Goal: Task Accomplishment & Management: Manage account settings

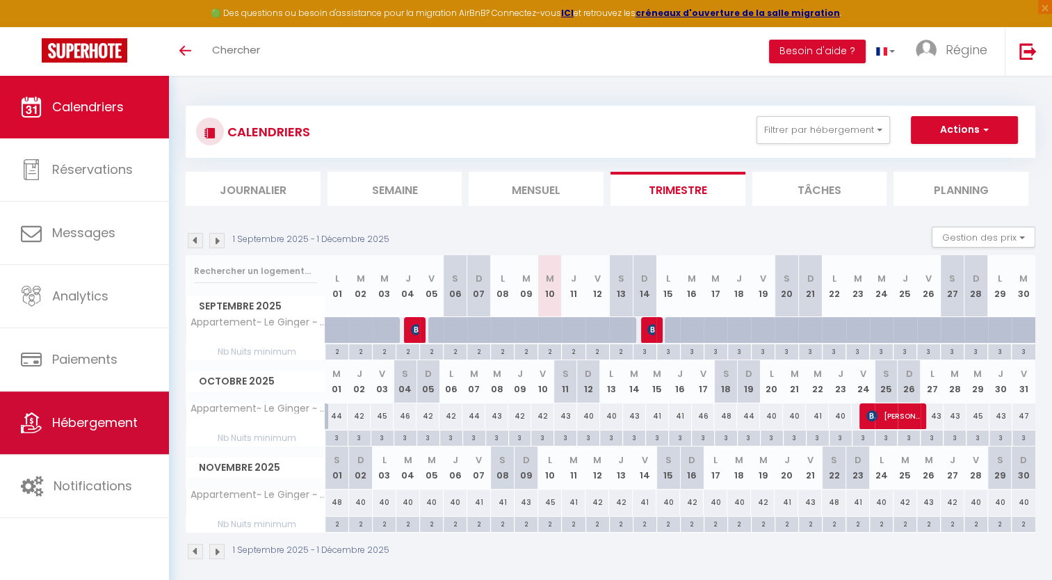
click at [106, 414] on span "Hébergement" at bounding box center [94, 422] width 85 height 17
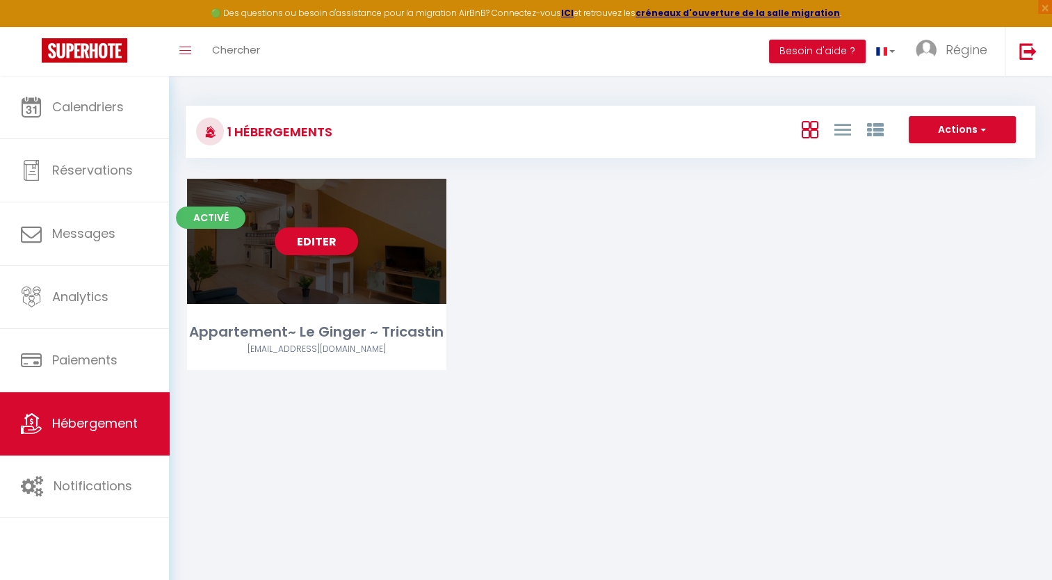
click at [297, 240] on link "Editer" at bounding box center [316, 241] width 83 height 28
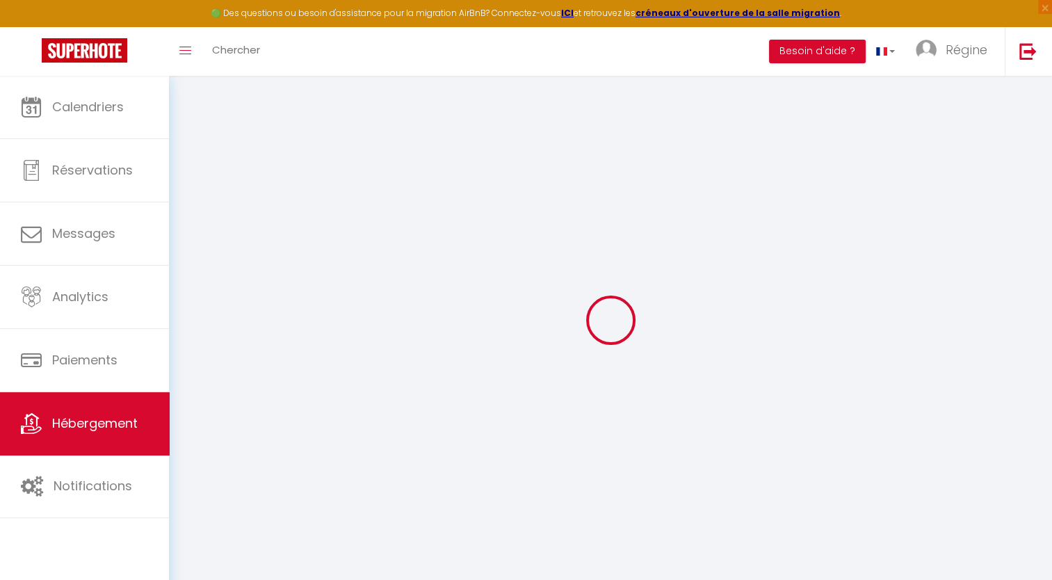
type input "Appartement~ Le Ginger ~ Tricastin"
select select "2"
type input "50"
select select
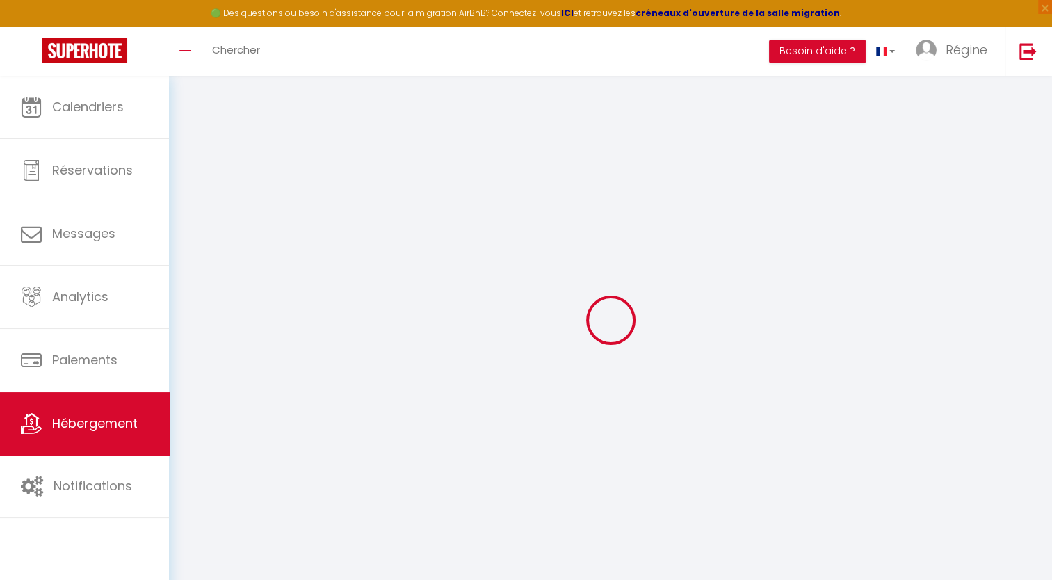
select select
type input "[STREET_ADDRESS]"
type input "84840"
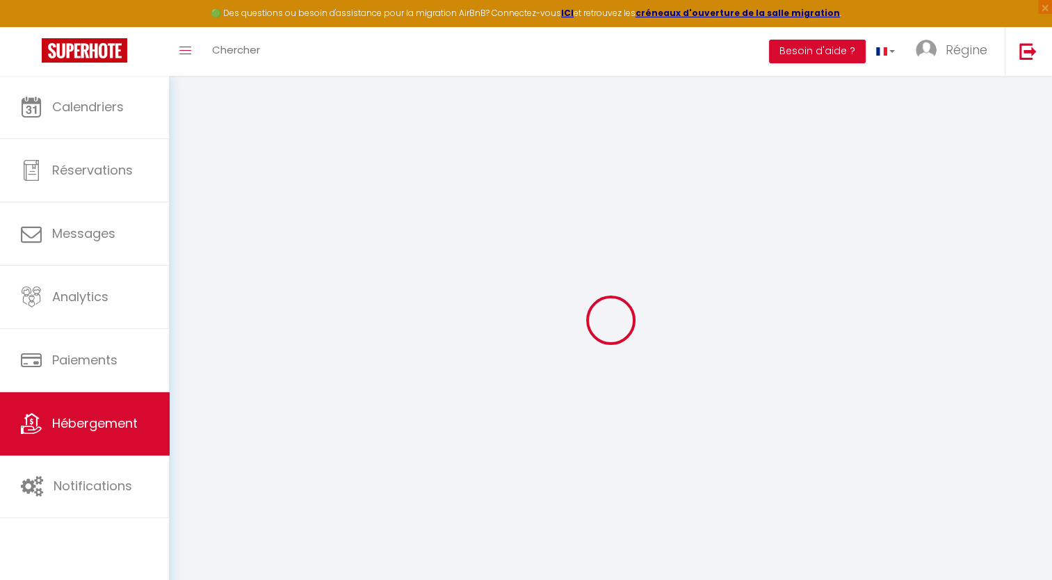
type input "Lapalud"
type input "[EMAIL_ADDRESS][DOMAIN_NAME]"
select select
checkbox input "false"
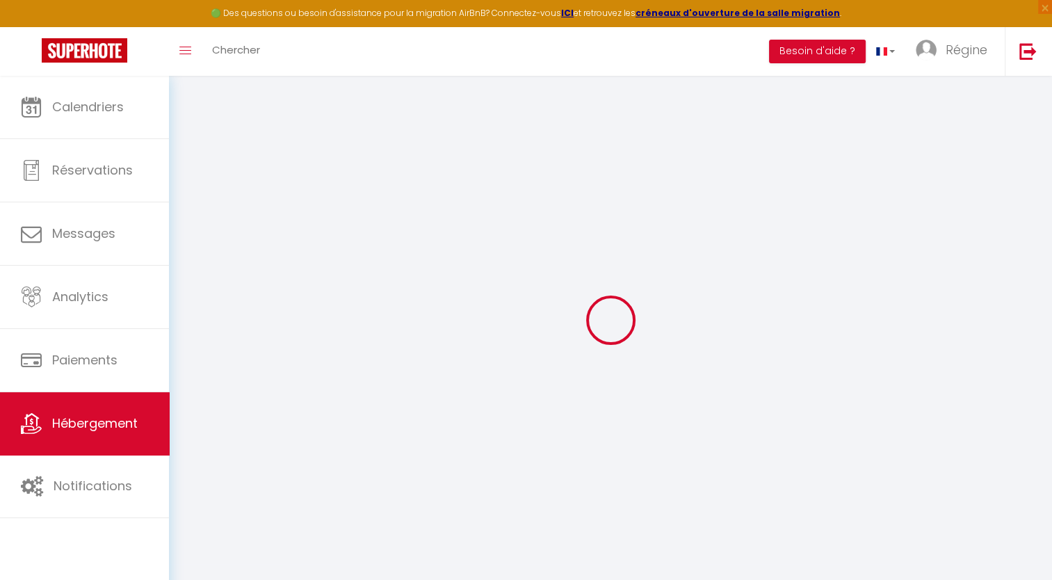
checkbox input "false"
select select
type input "0"
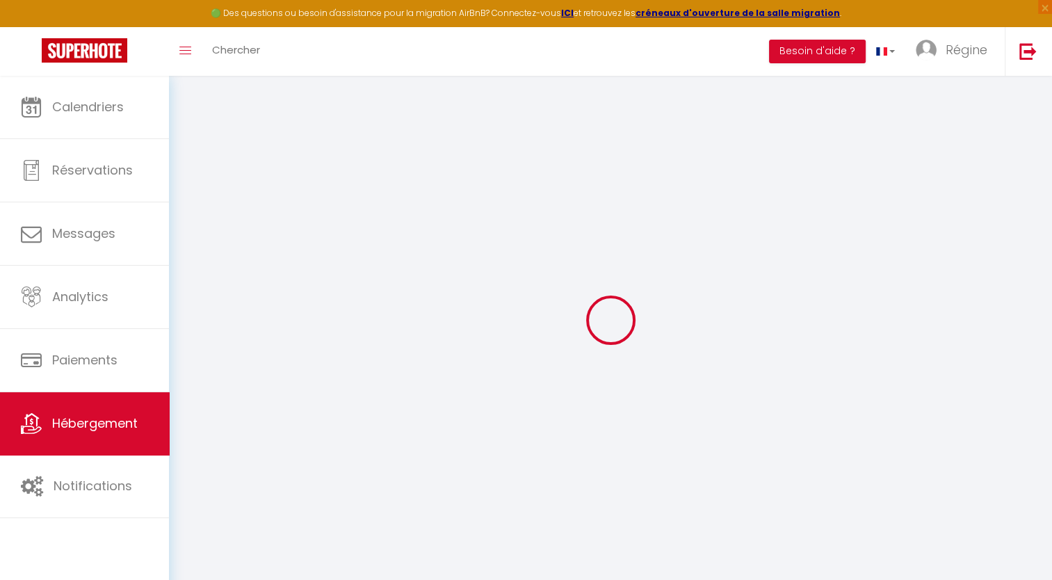
type input "0"
select select
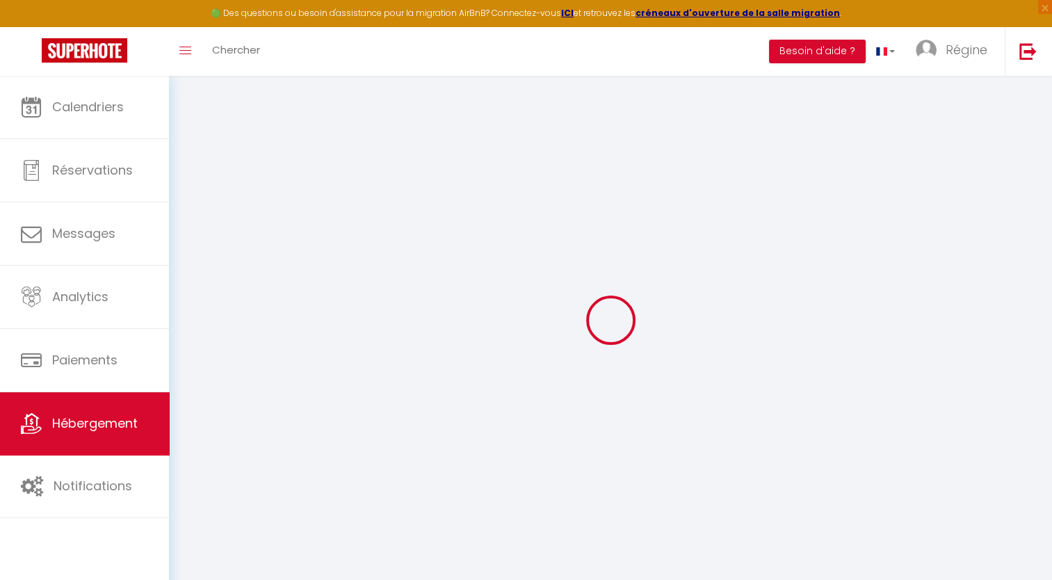
select select
checkbox input "false"
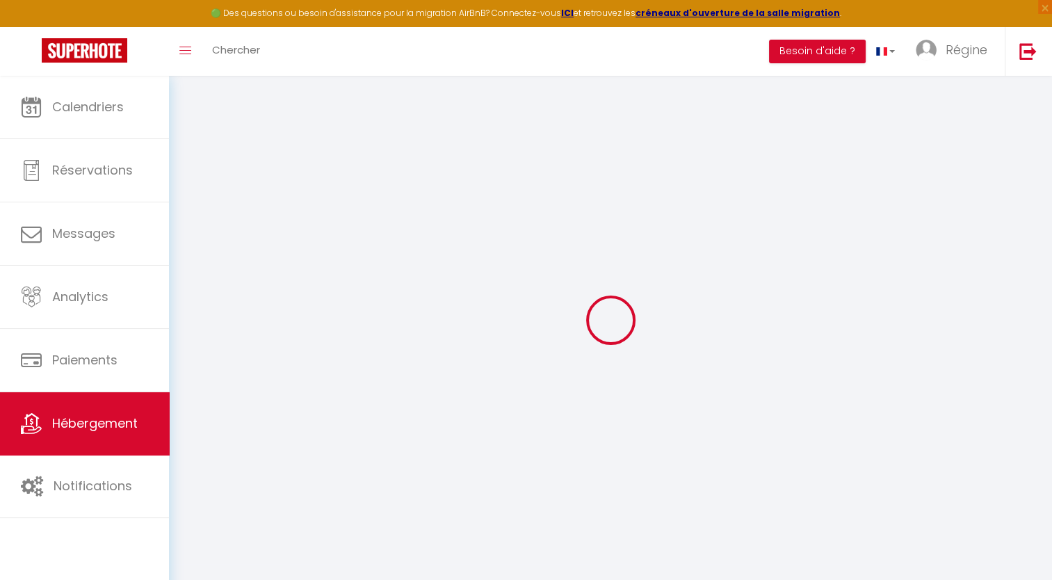
checkbox input "false"
select select
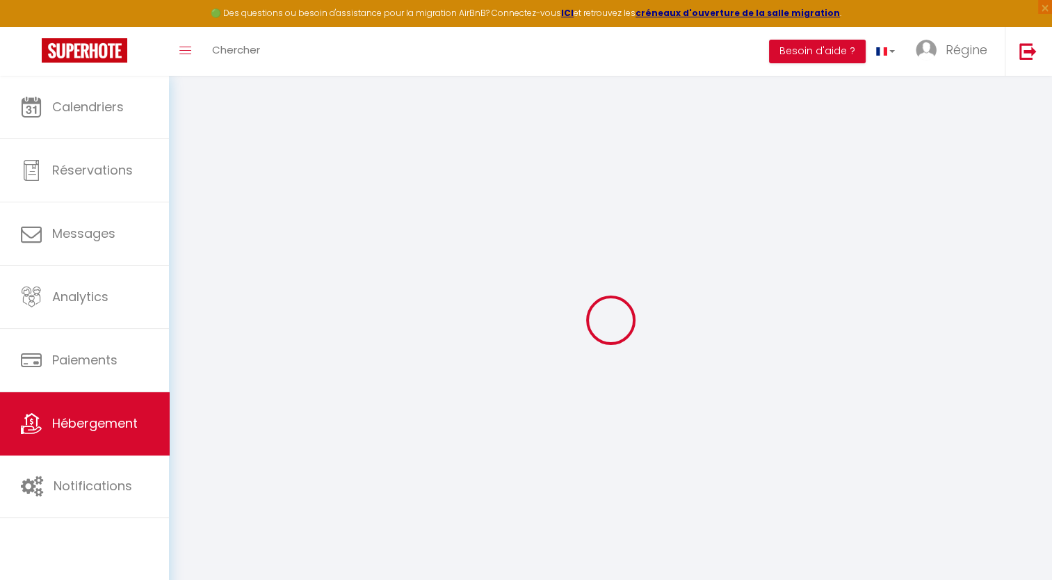
select select
checkbox input "false"
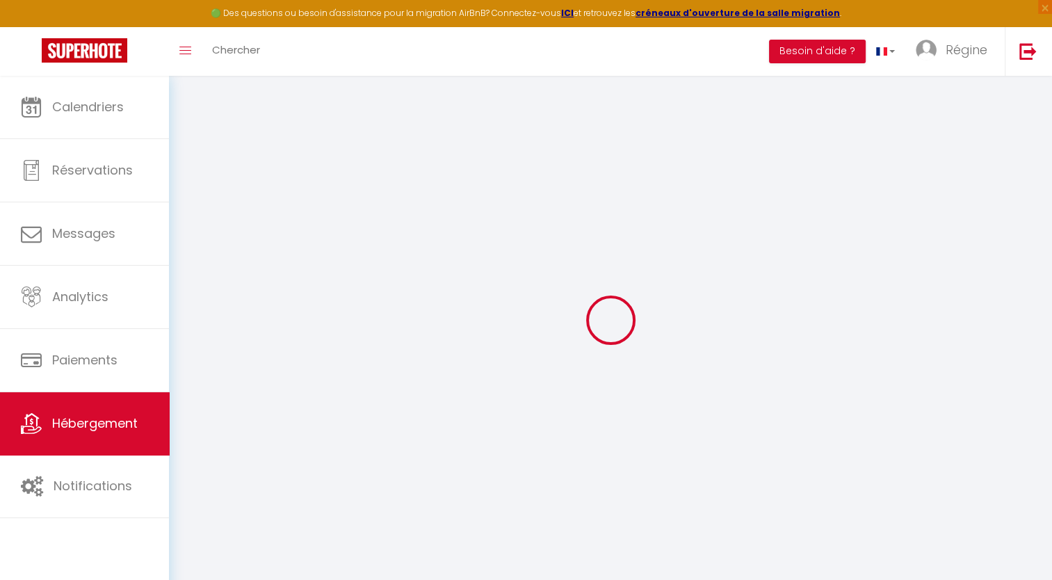
checkbox input "false"
select select
checkbox input "false"
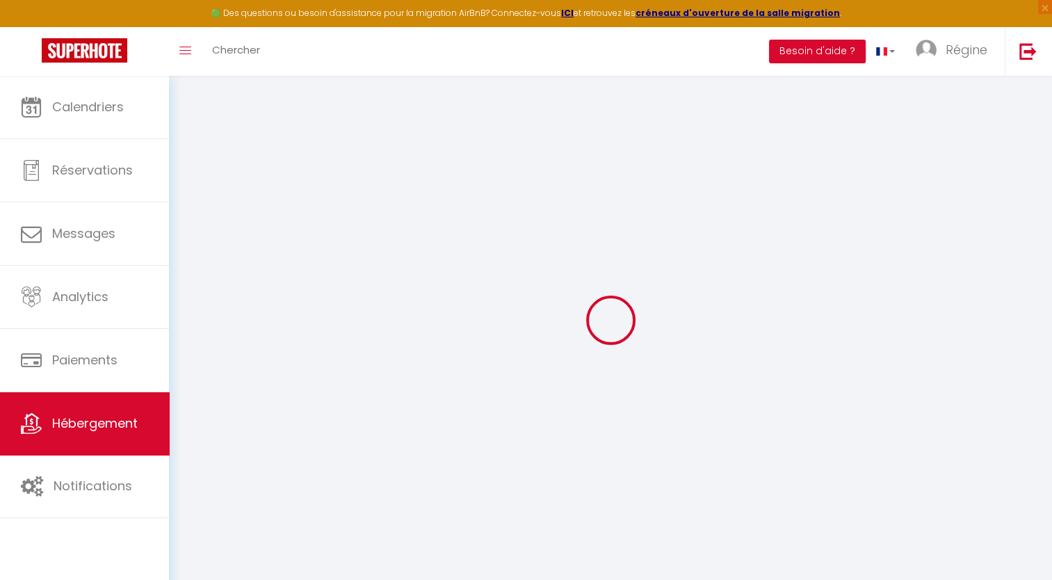
checkbox input "false"
select select "17:00"
select select "23:45"
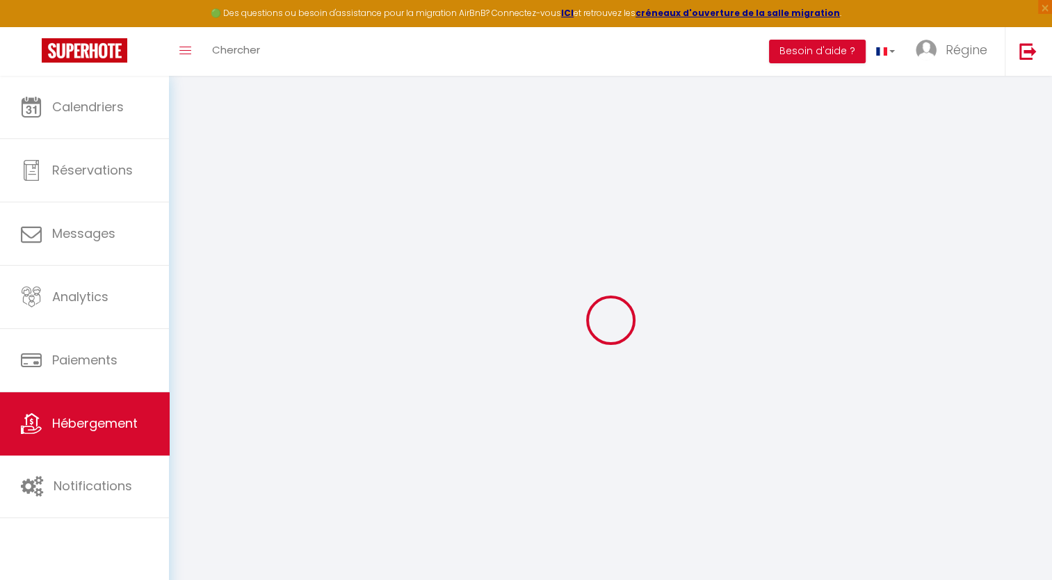
select select "10:00"
select select "30"
select select "120"
select select
checkbox input "false"
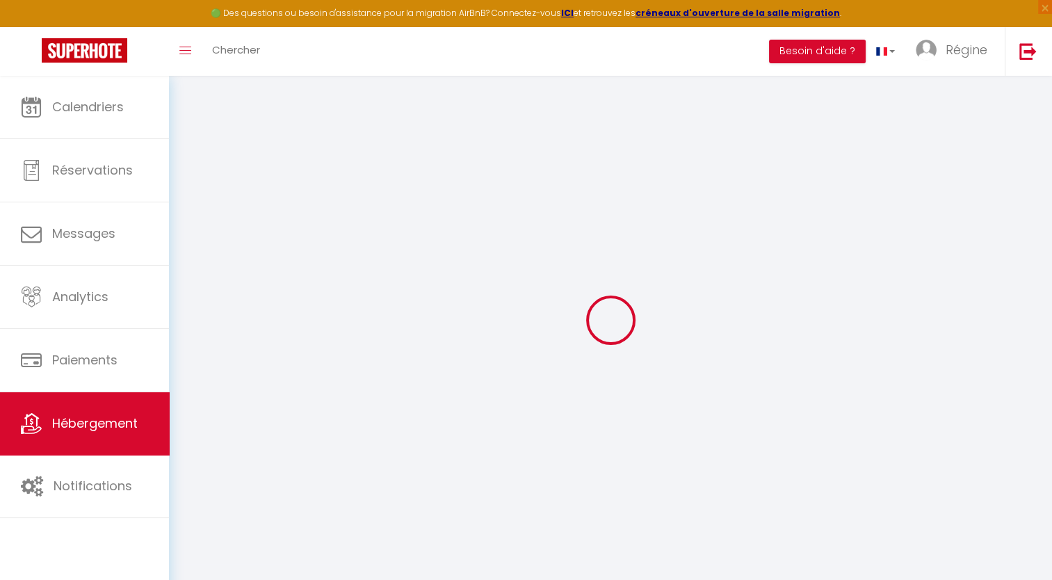
checkbox input "false"
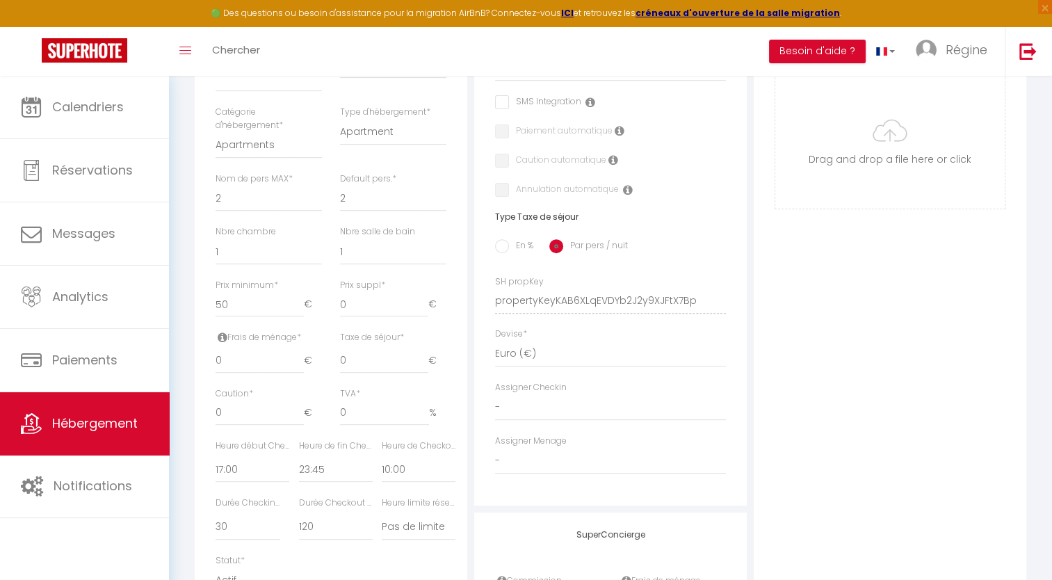
scroll to position [445, 0]
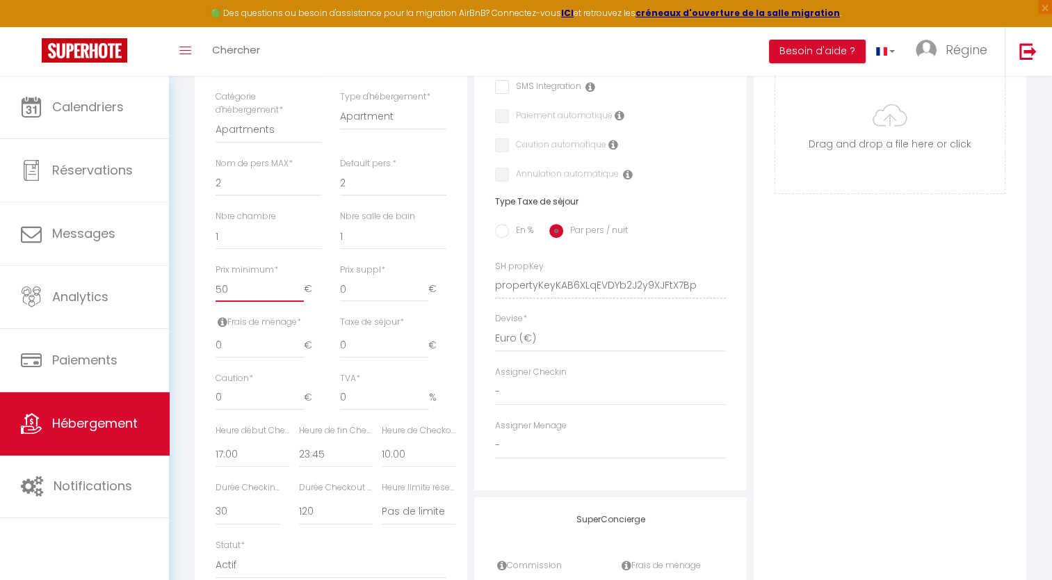
click at [248, 295] on input "50" at bounding box center [259, 289] width 88 height 25
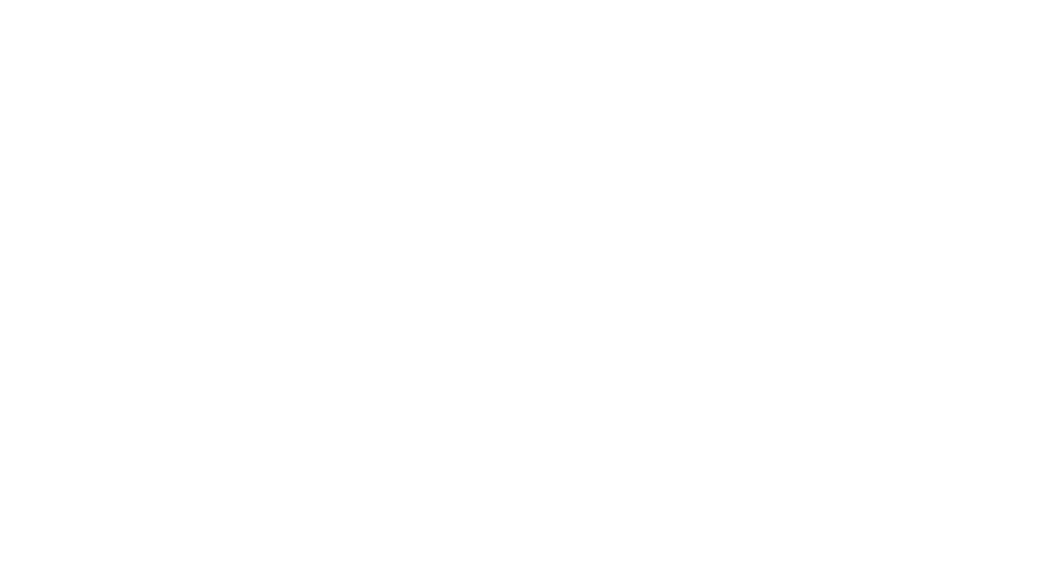
select select "3"
select select "2"
select select "1"
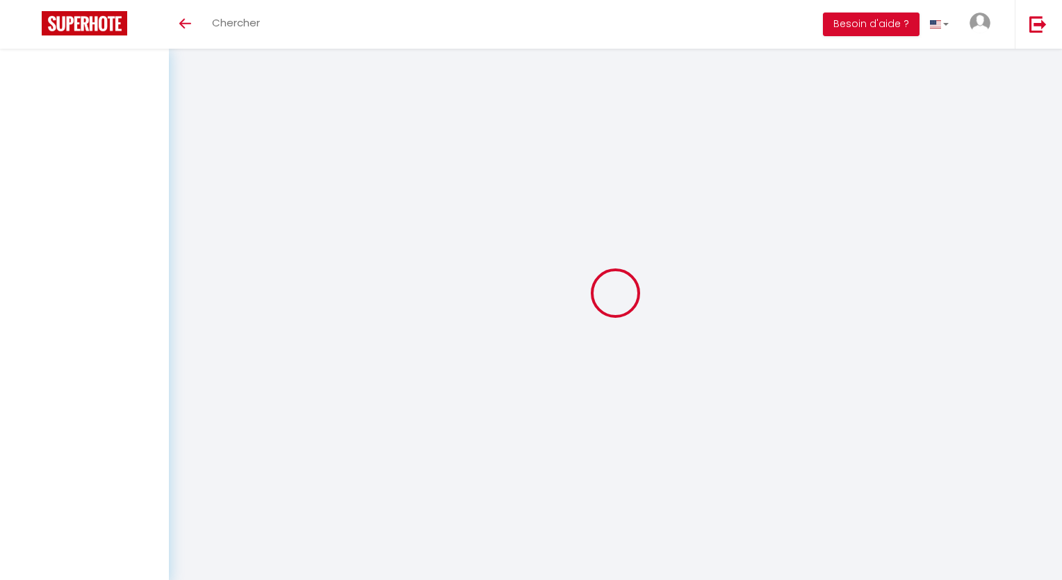
select select
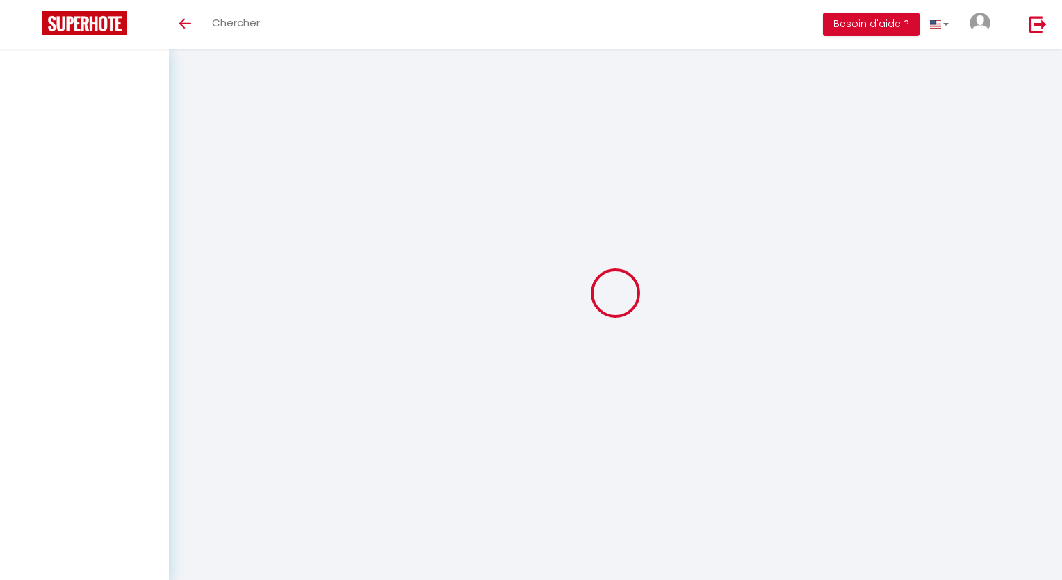
select select
checkbox input "false"
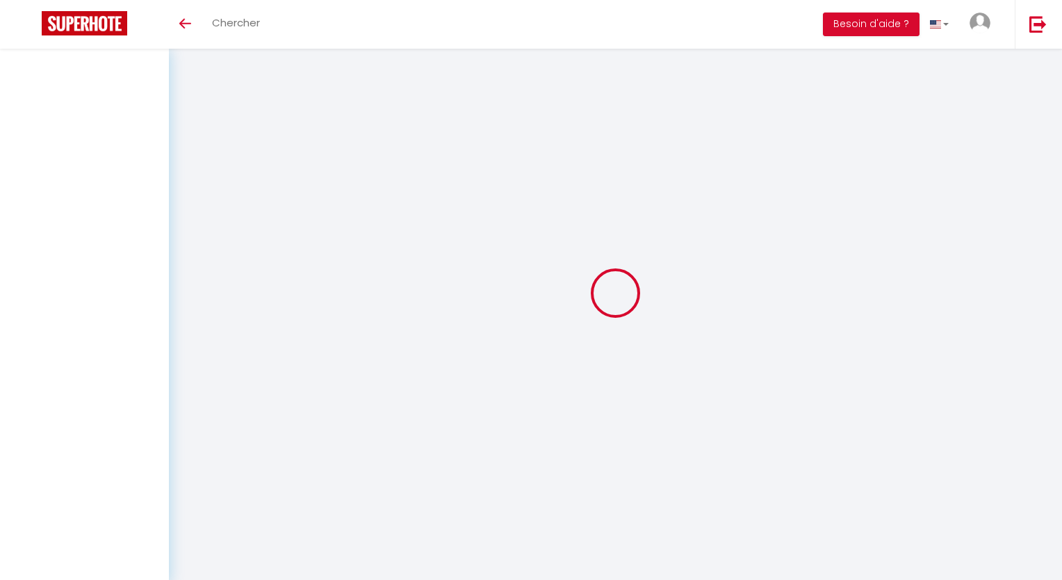
select select
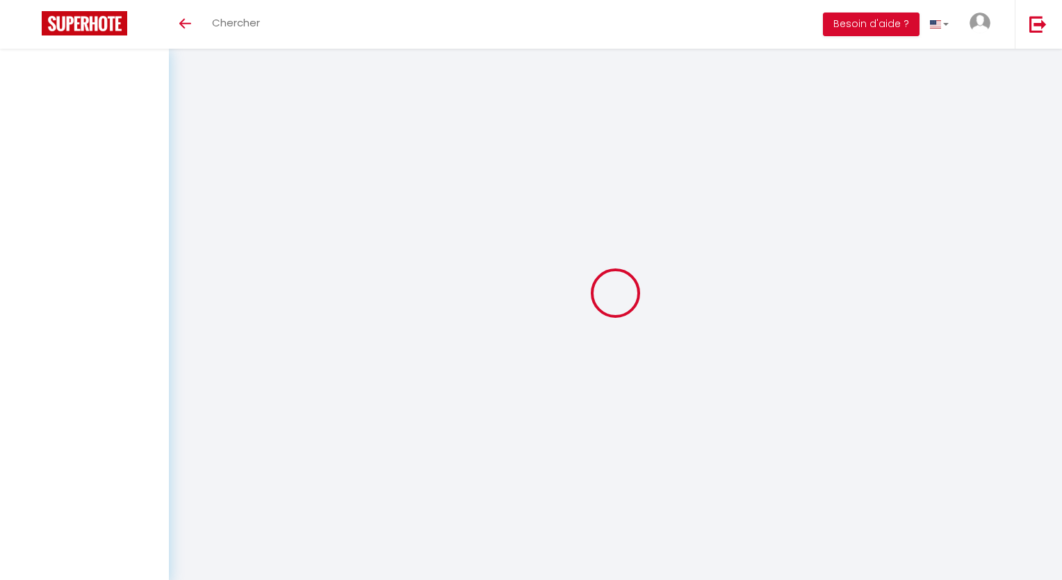
select select
checkbox input "false"
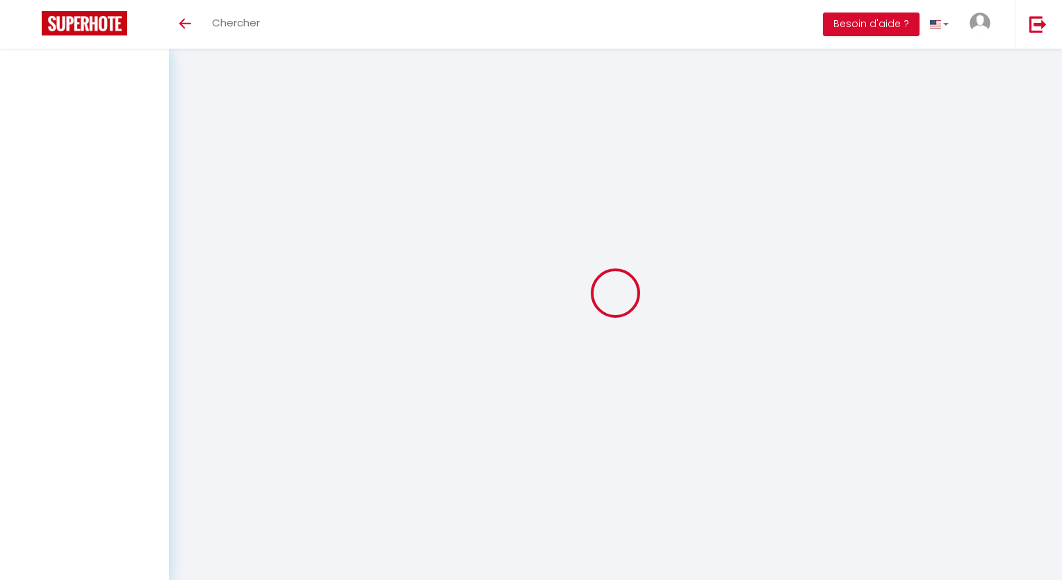
checkbox input "false"
select select
select select "1"
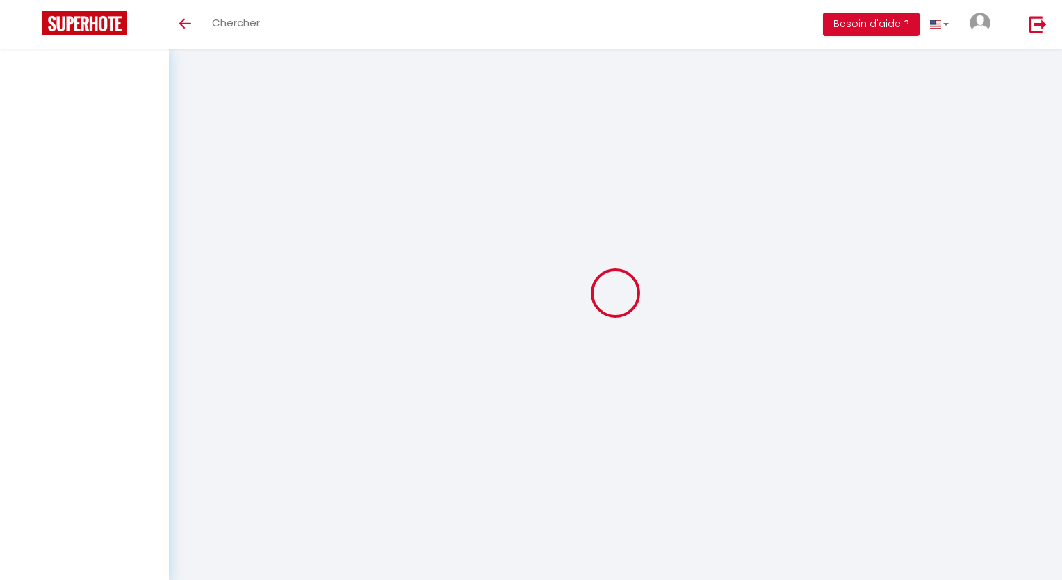
select select "28"
select select
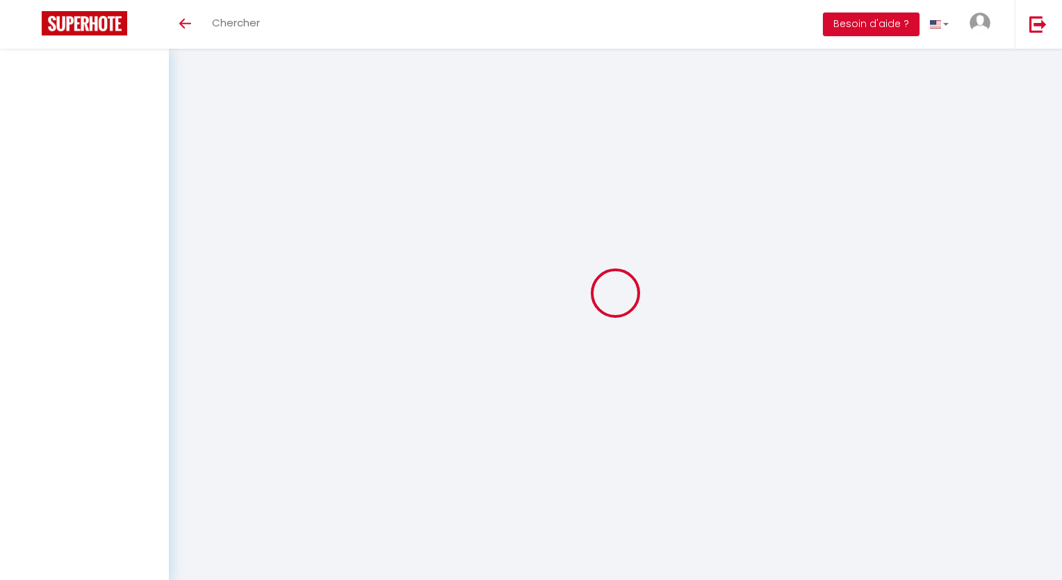
select select
checkbox input "false"
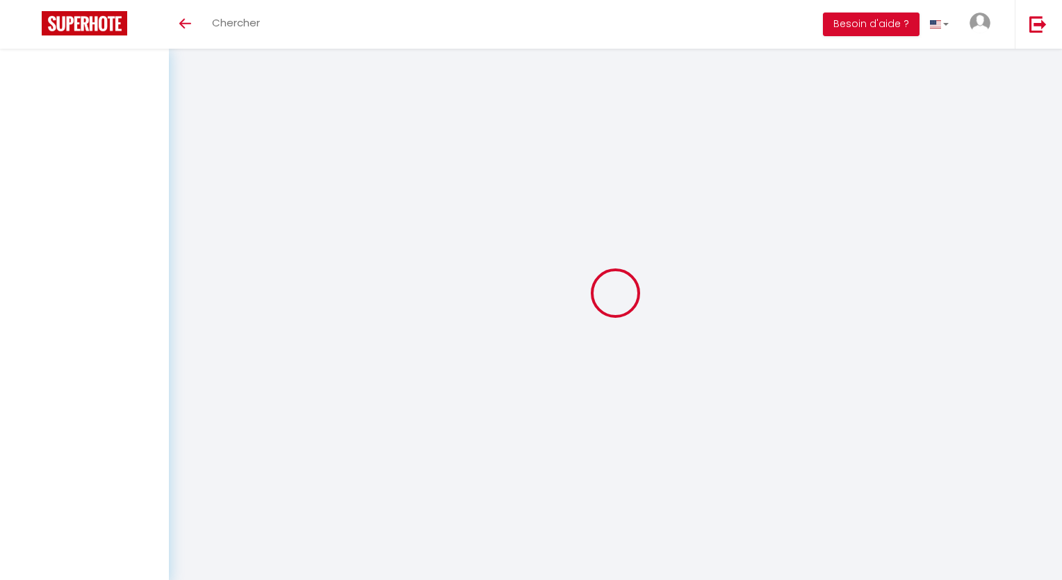
checkbox input "false"
select select
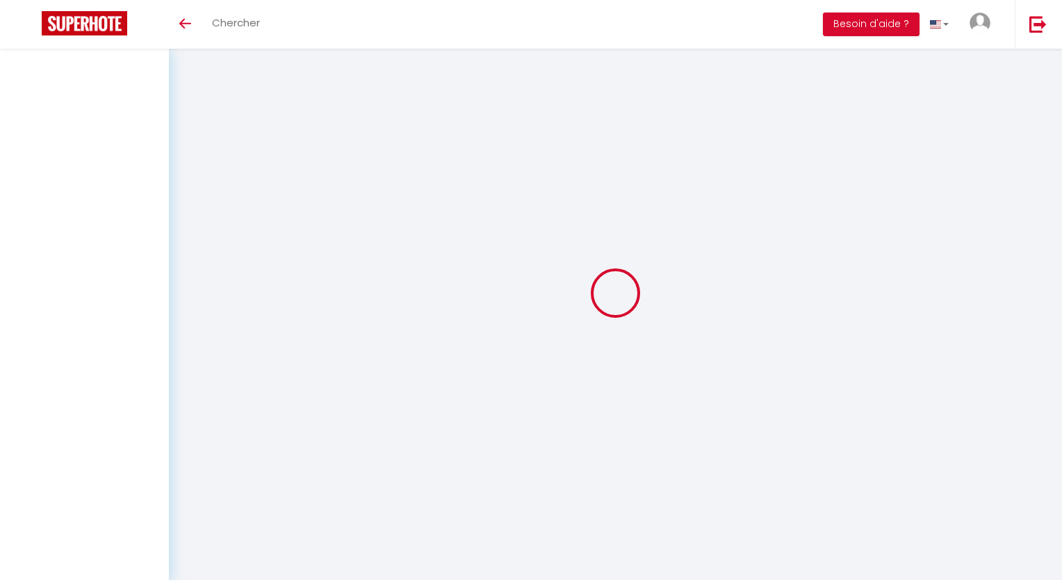
select select
checkbox input "false"
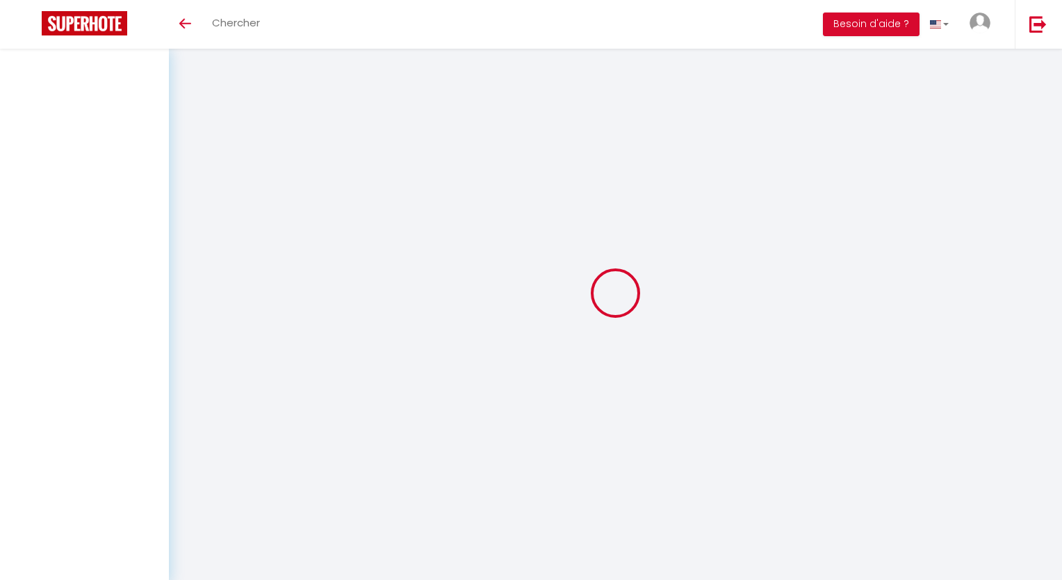
checkbox input "false"
select select
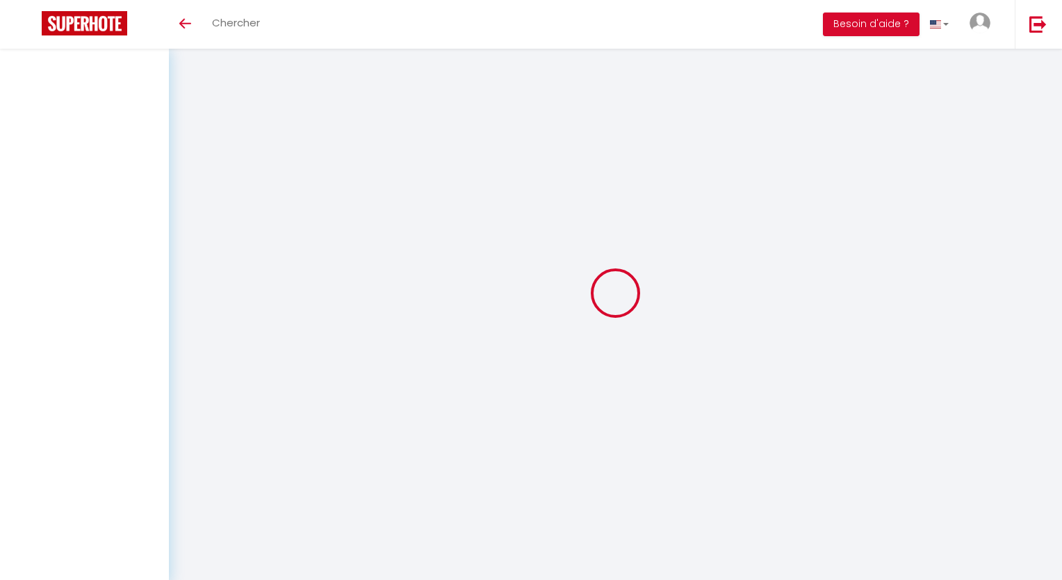
select select
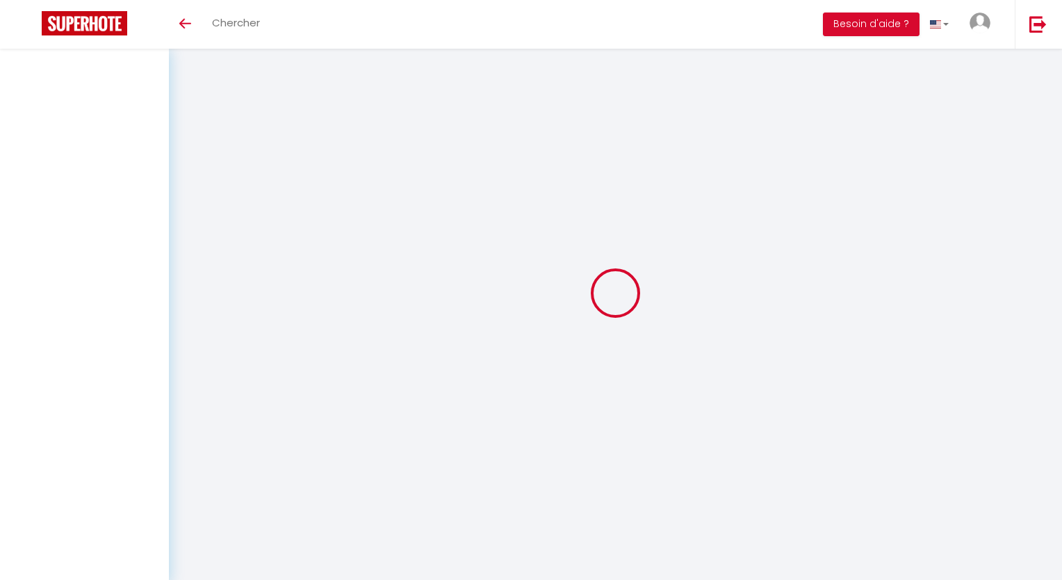
select select
checkbox input "false"
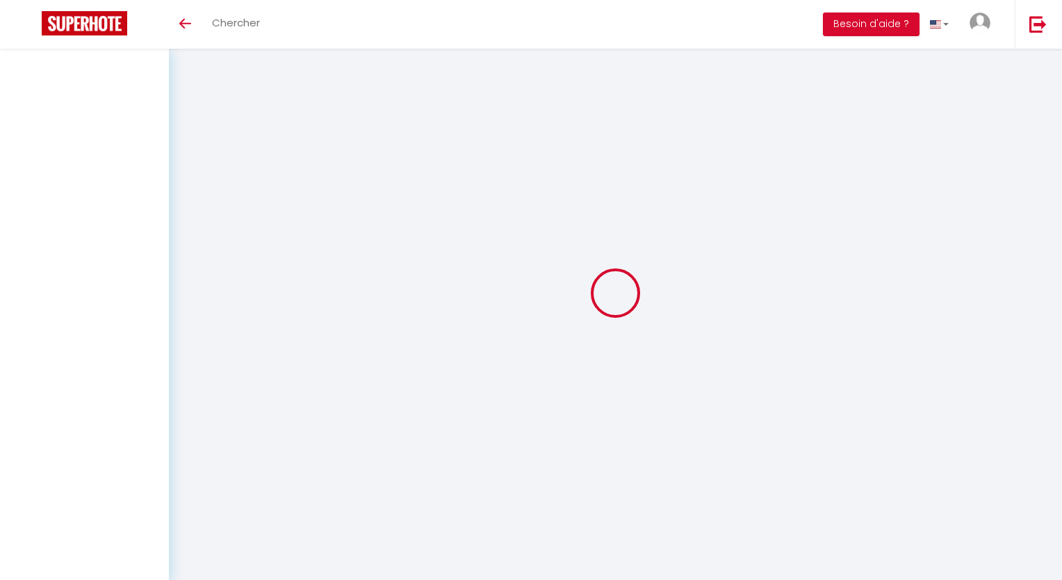
select select
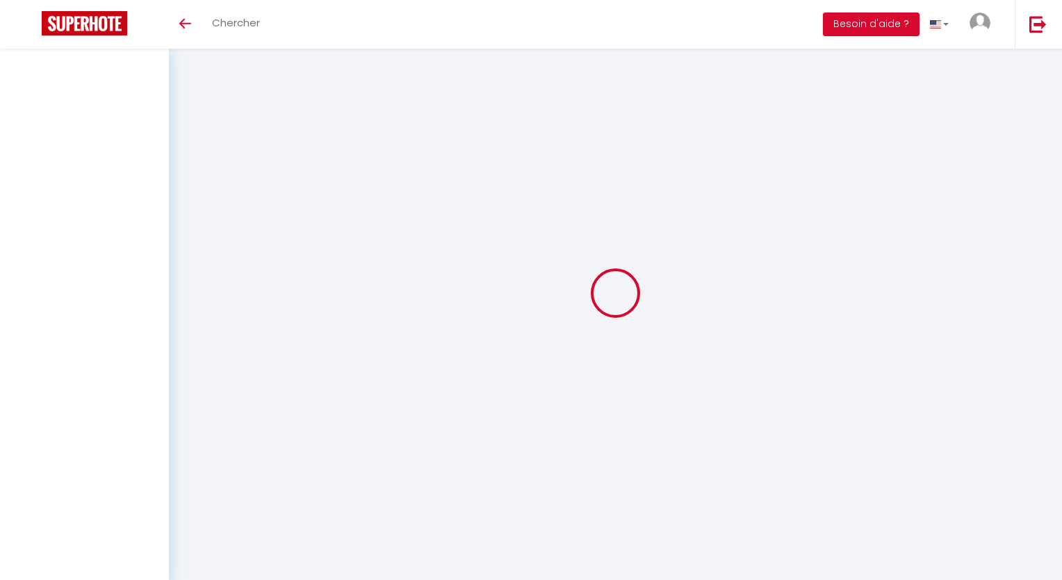
select select
checkbox input "false"
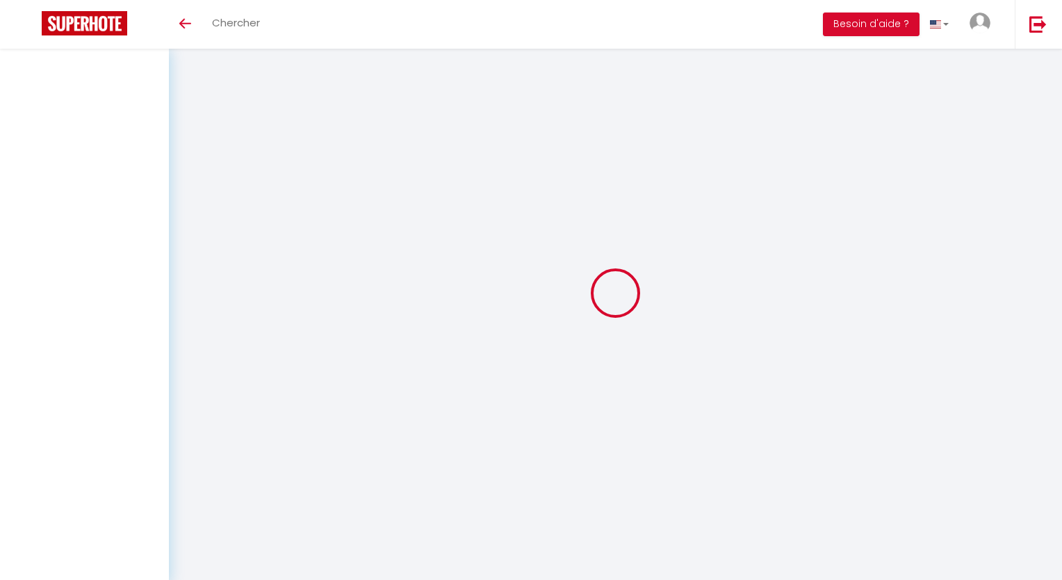
checkbox input "false"
select select
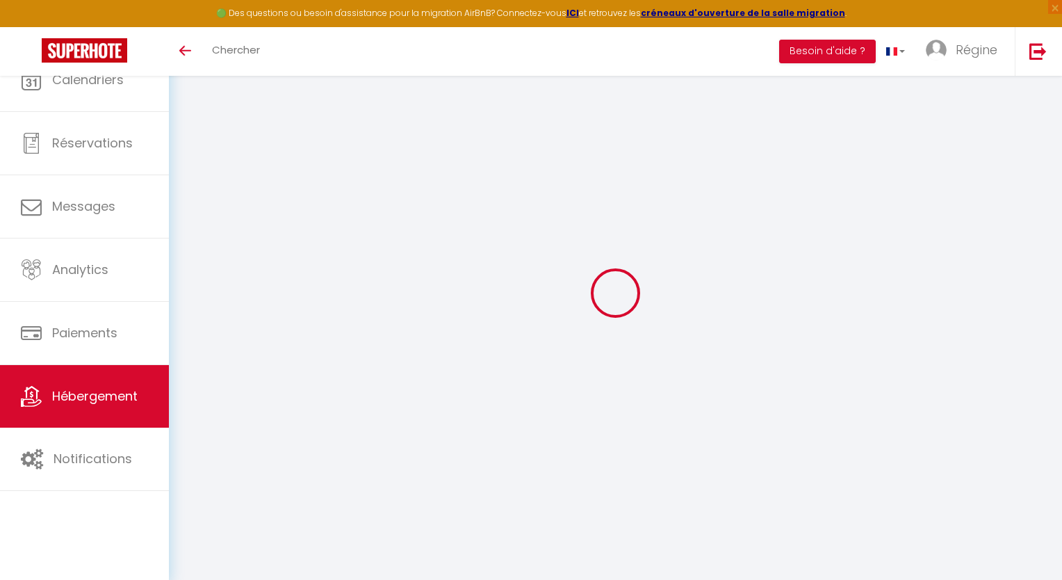
select select
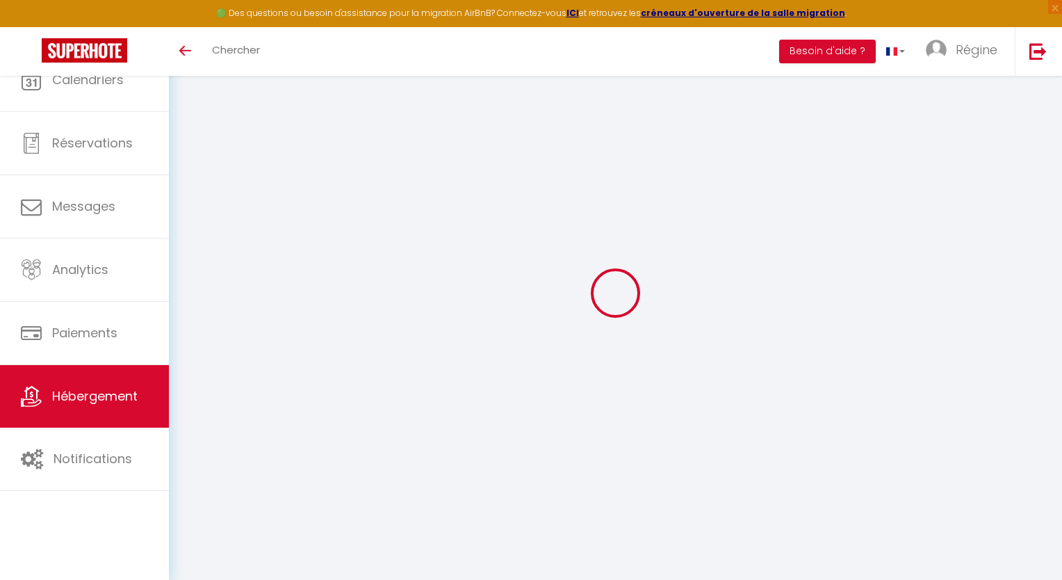
select select
checkbox input "false"
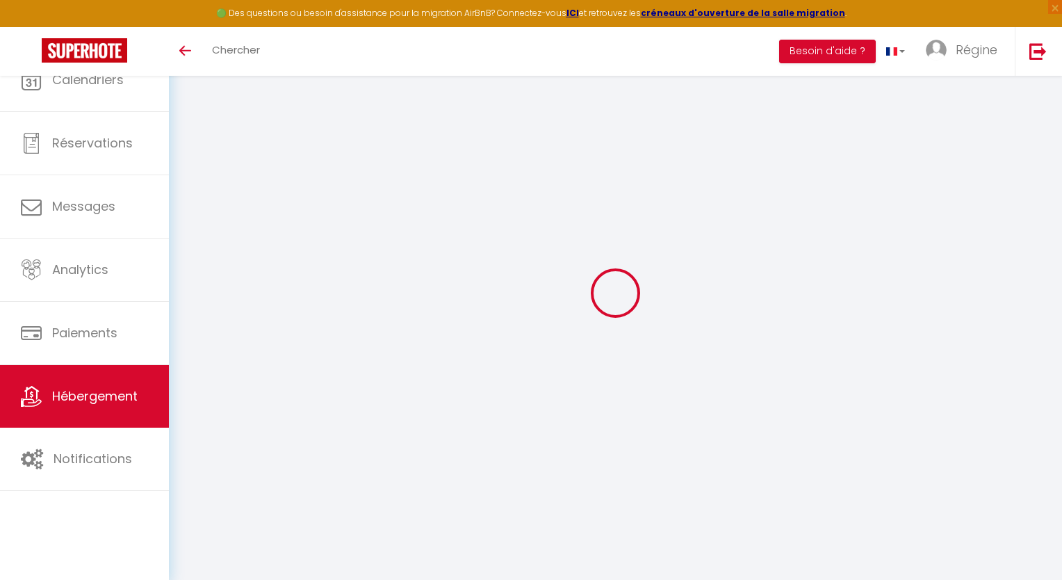
select select
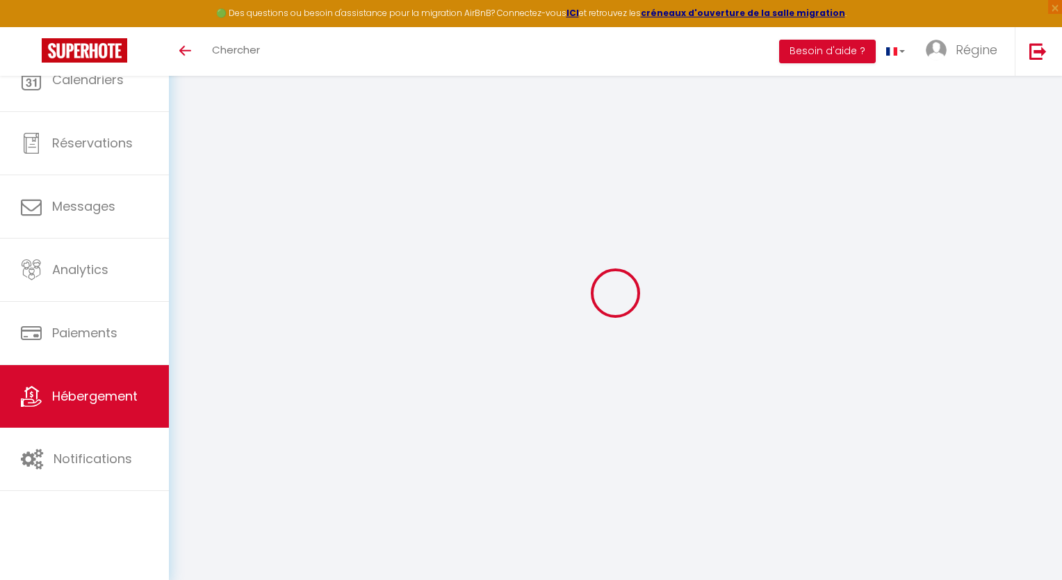
select select
checkbox input "false"
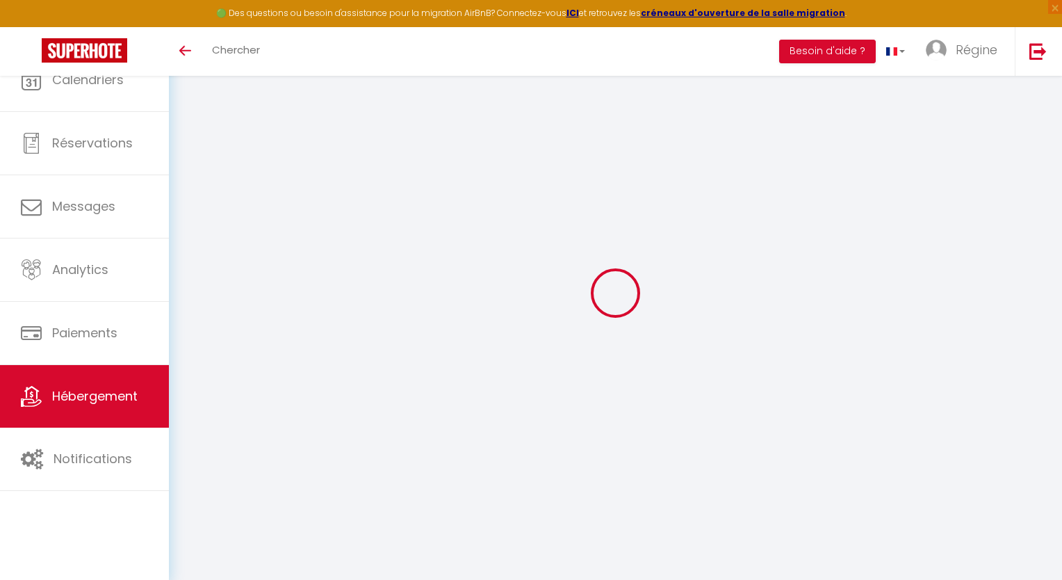
checkbox input "false"
select select
type input "Appartement~ Le Ginger ~ Tricastin"
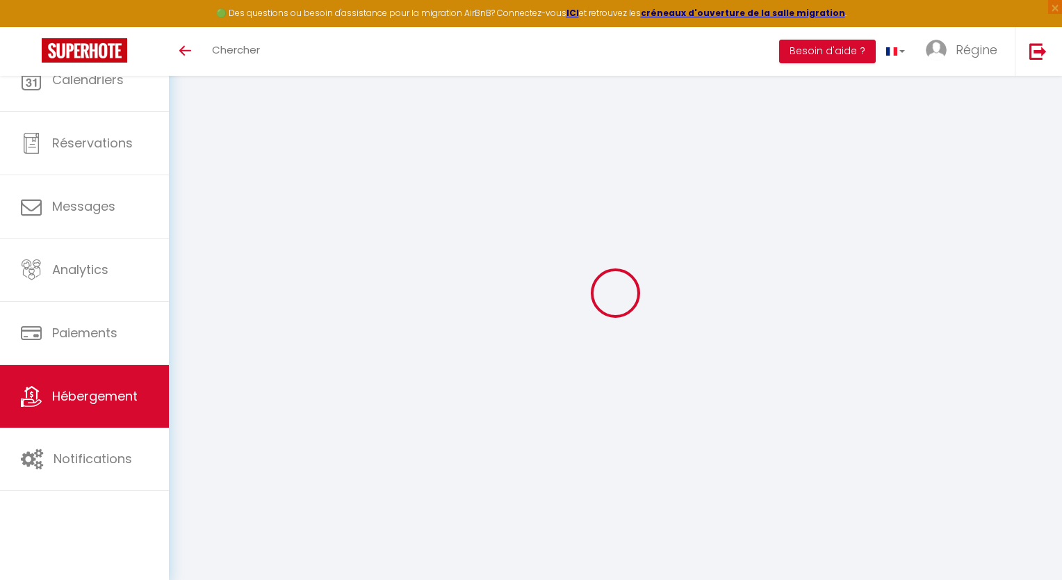
select select "2"
type input "50"
select select
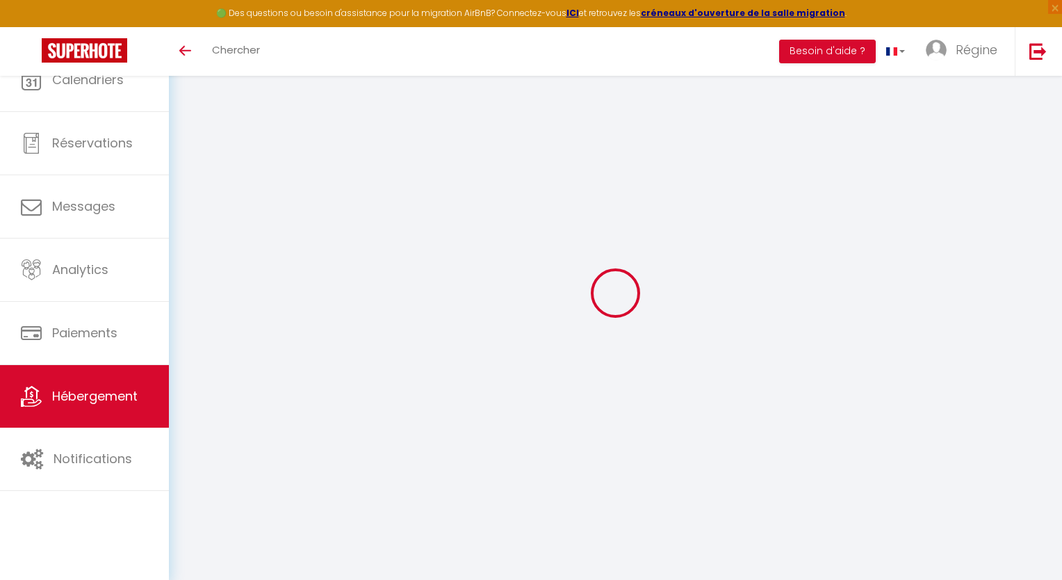
select select
type input "[STREET_ADDRESS]"
type input "84840"
type input "Lapalud"
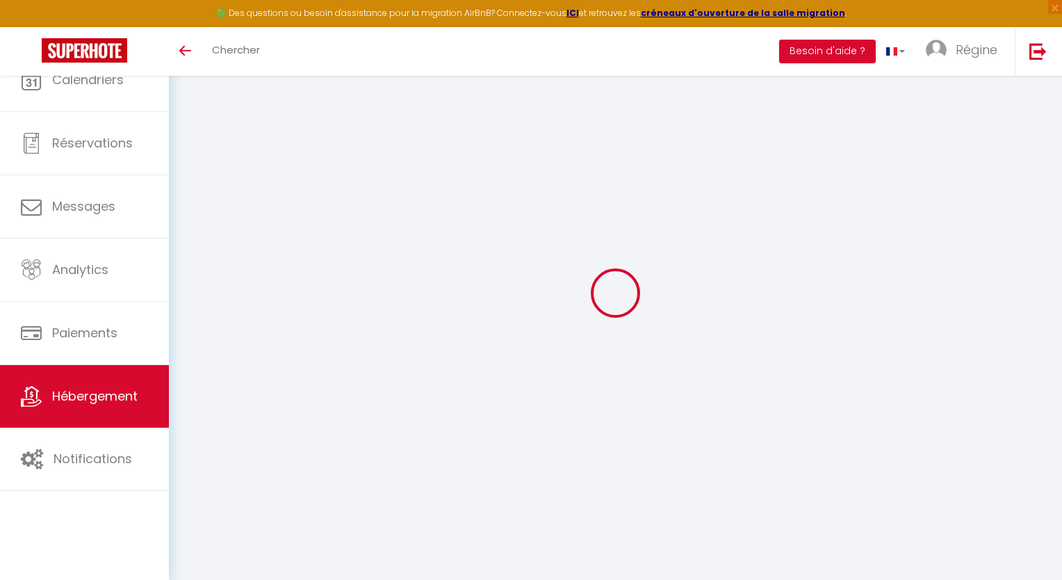
type input "[EMAIL_ADDRESS][DOMAIN_NAME]"
select select
checkbox input "false"
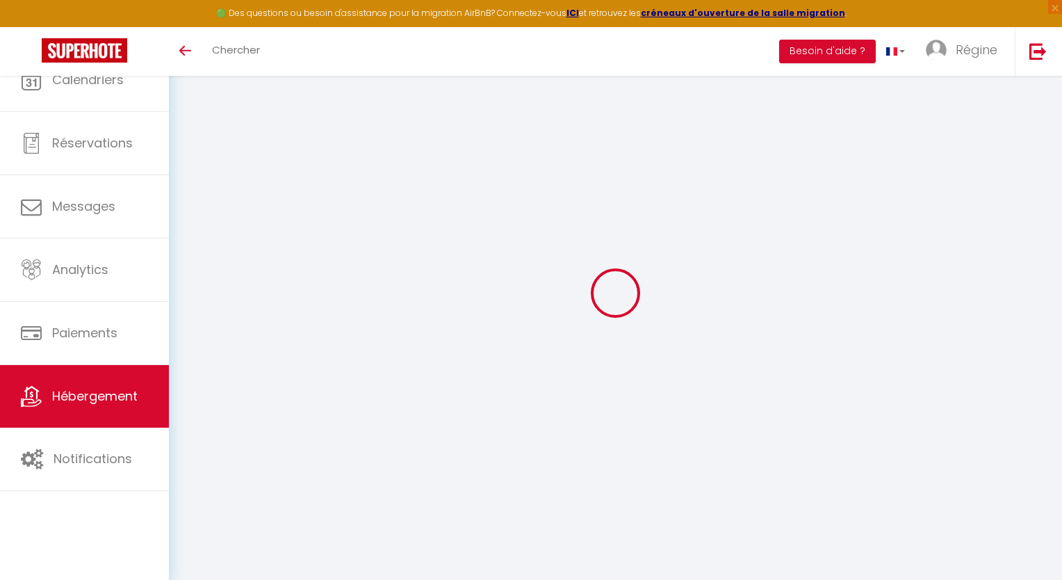
checkbox input "false"
select select
type input "0"
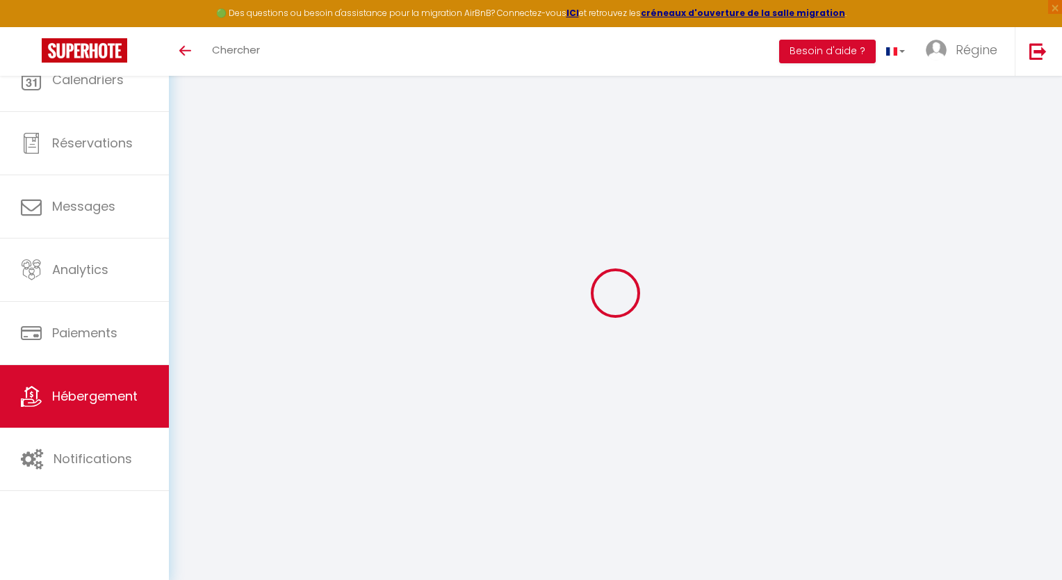
type input "0"
select select
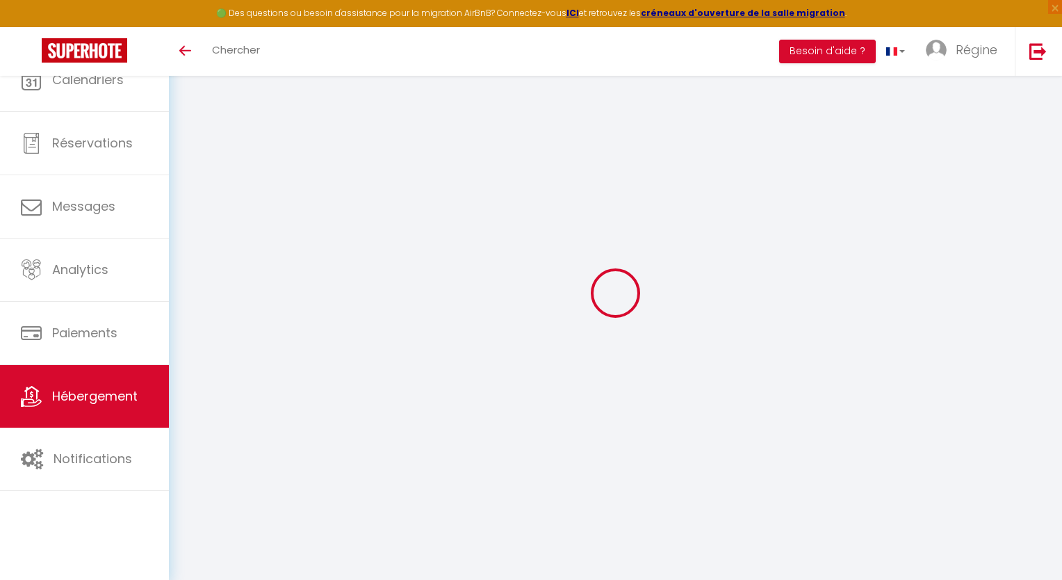
select select
checkbox input "false"
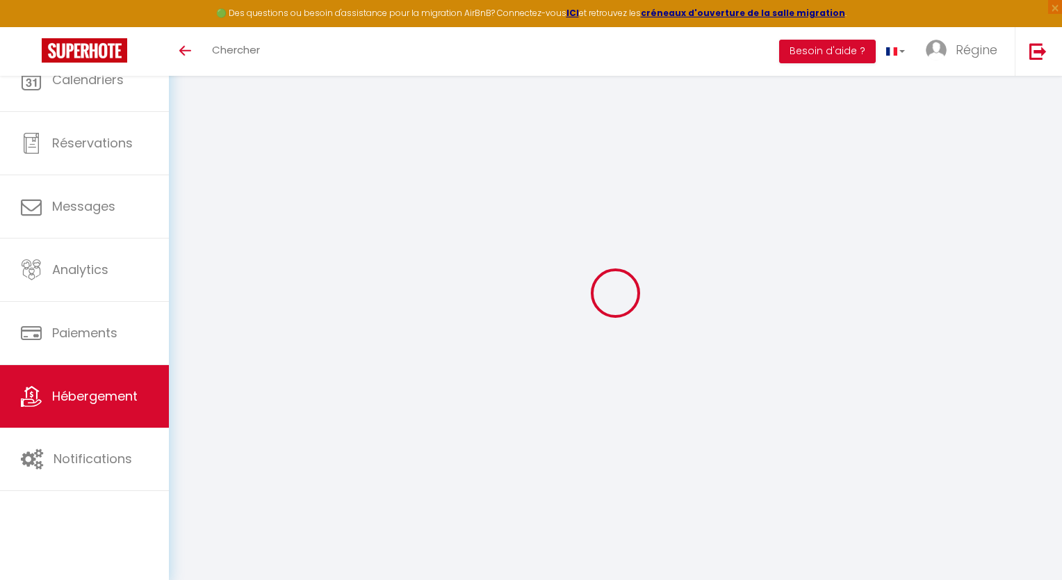
checkbox input "false"
select select
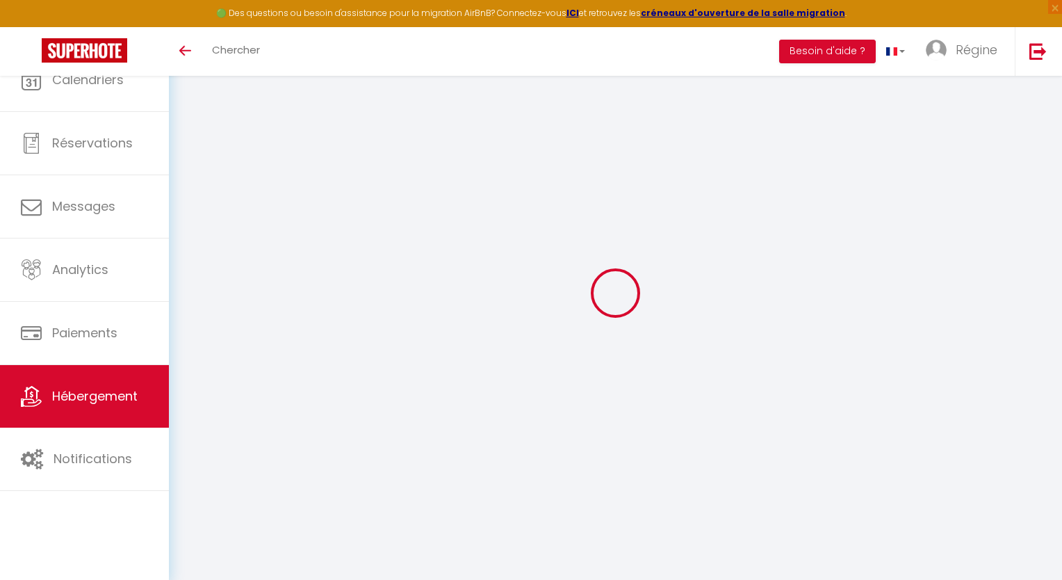
select select
checkbox input "false"
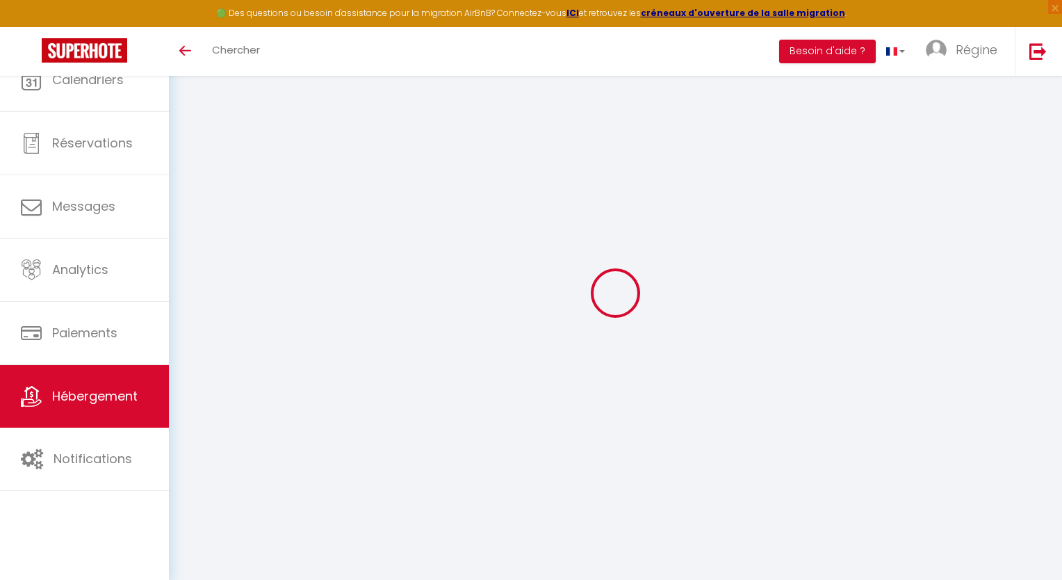
checkbox input "false"
select select
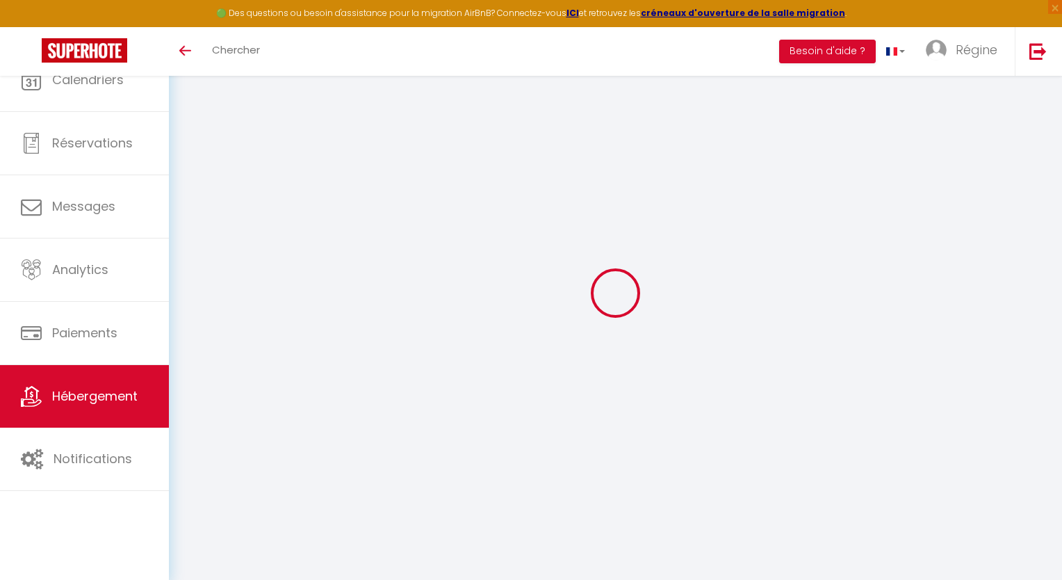
select select
checkbox input "false"
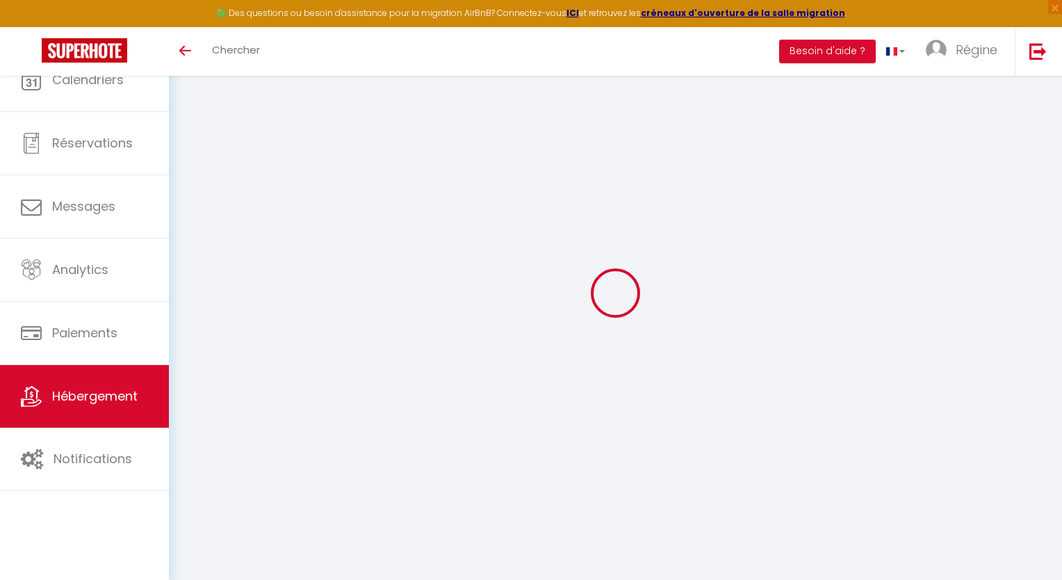
checkbox input "false"
select select
checkbox input "false"
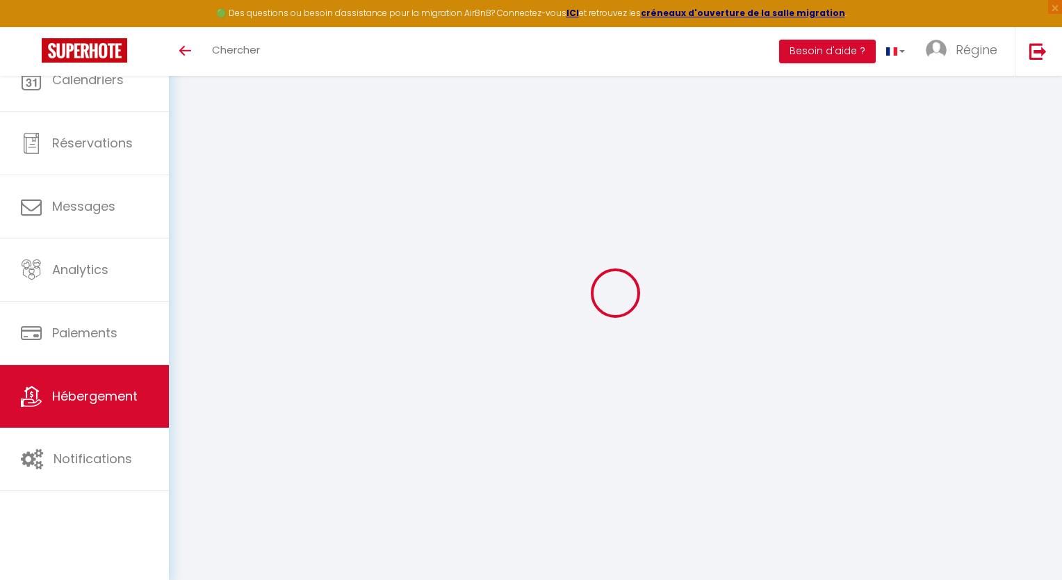
checkbox input "false"
select select "17:00"
select select "23:45"
select select "10:00"
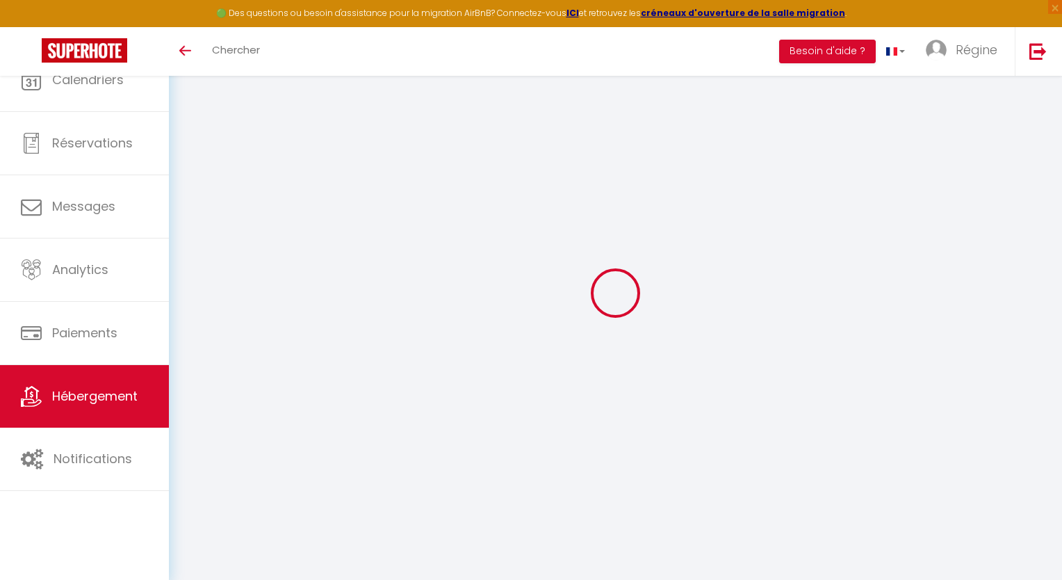
select select "30"
select select "120"
select select
checkbox input "false"
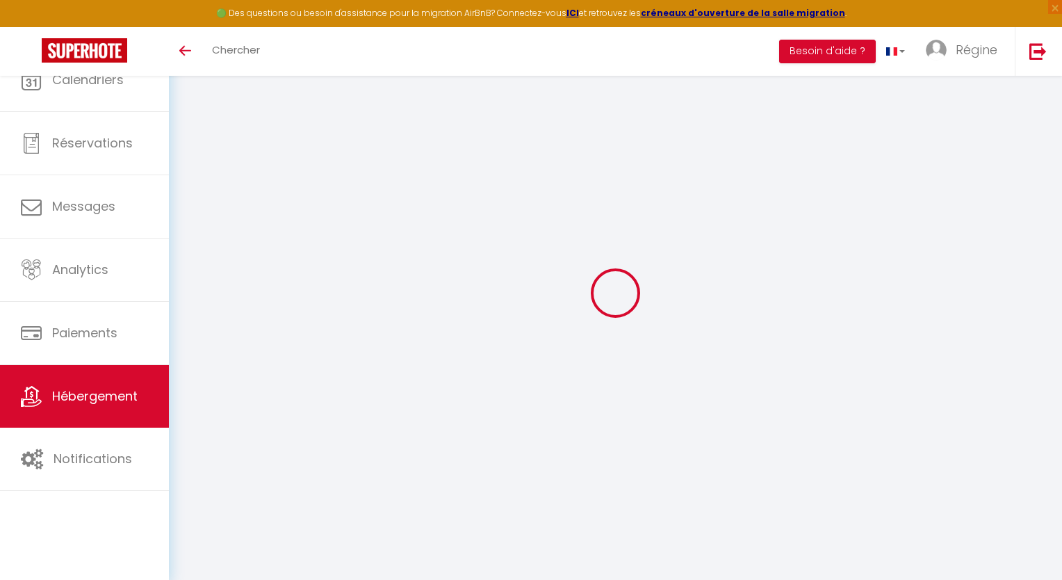
checkbox input "false"
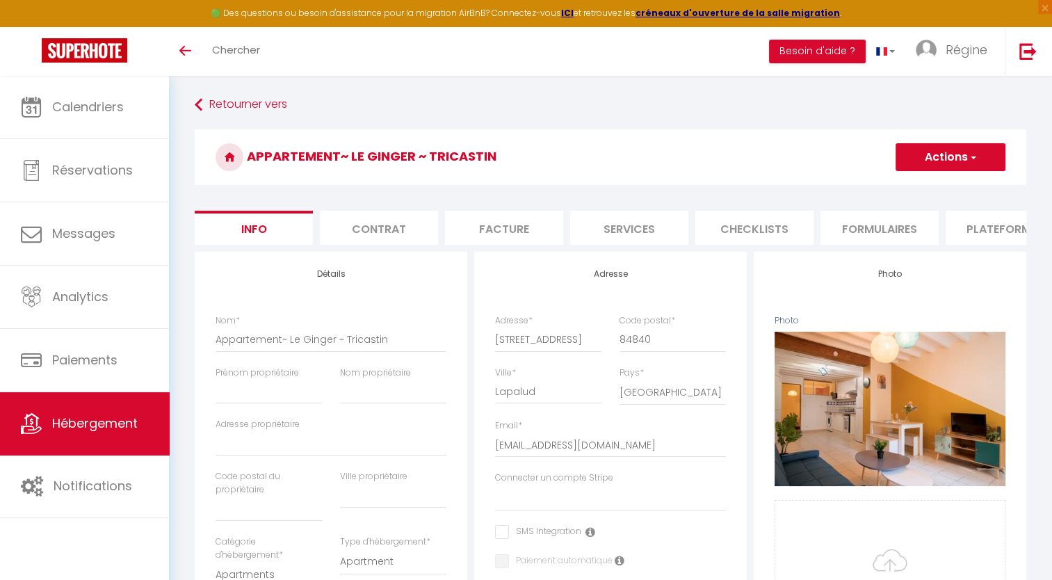
click at [623, 234] on li "Services" at bounding box center [629, 228] width 118 height 34
select select
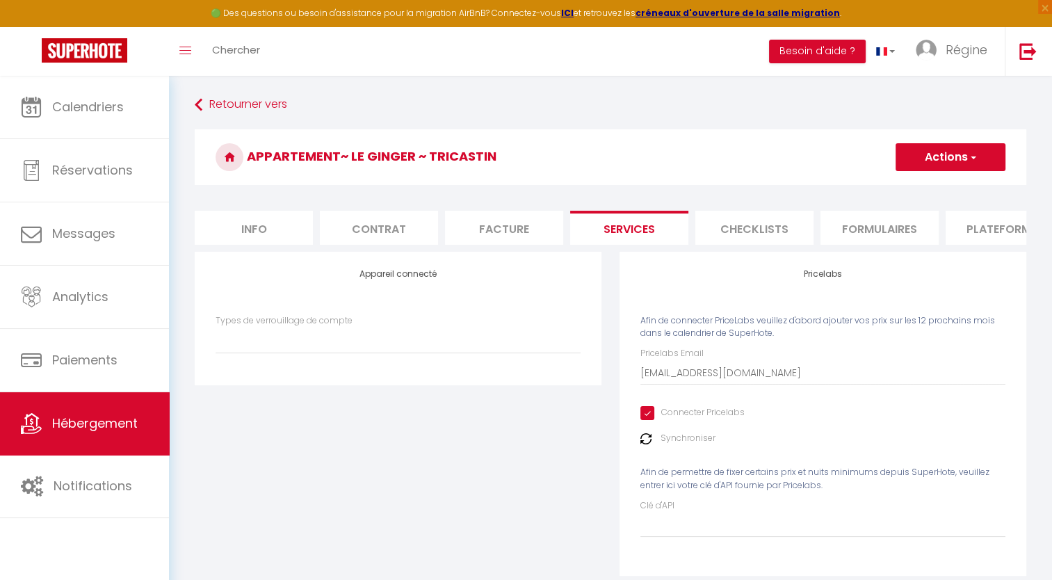
click at [696, 445] on label "Synchroniser" at bounding box center [687, 438] width 55 height 13
click at [647, 444] on img at bounding box center [645, 438] width 11 height 11
click at [645, 444] on img at bounding box center [645, 438] width 11 height 11
click at [270, 225] on li "Info" at bounding box center [254, 228] width 118 height 34
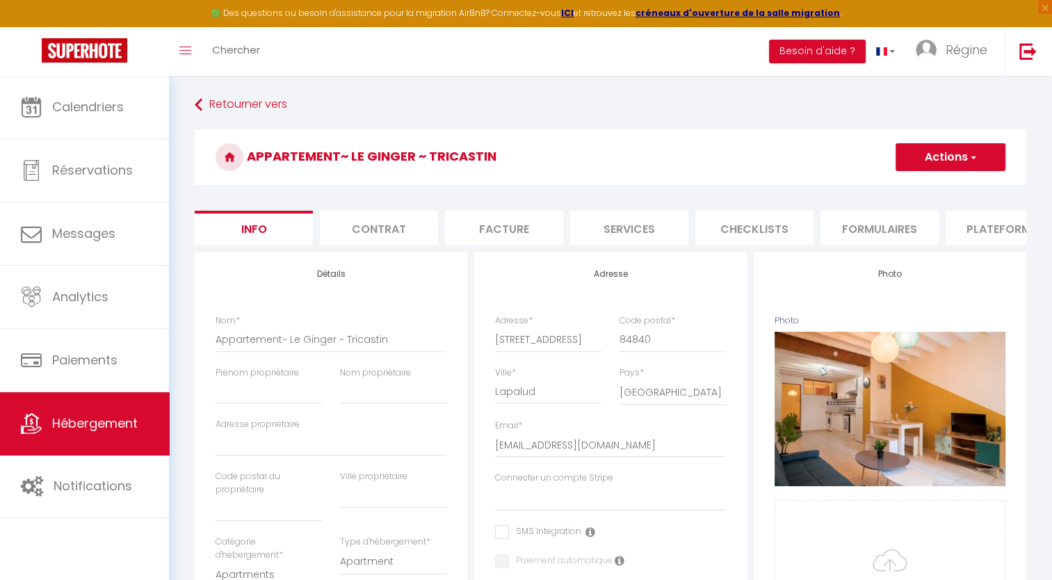
select select
checkbox input "false"
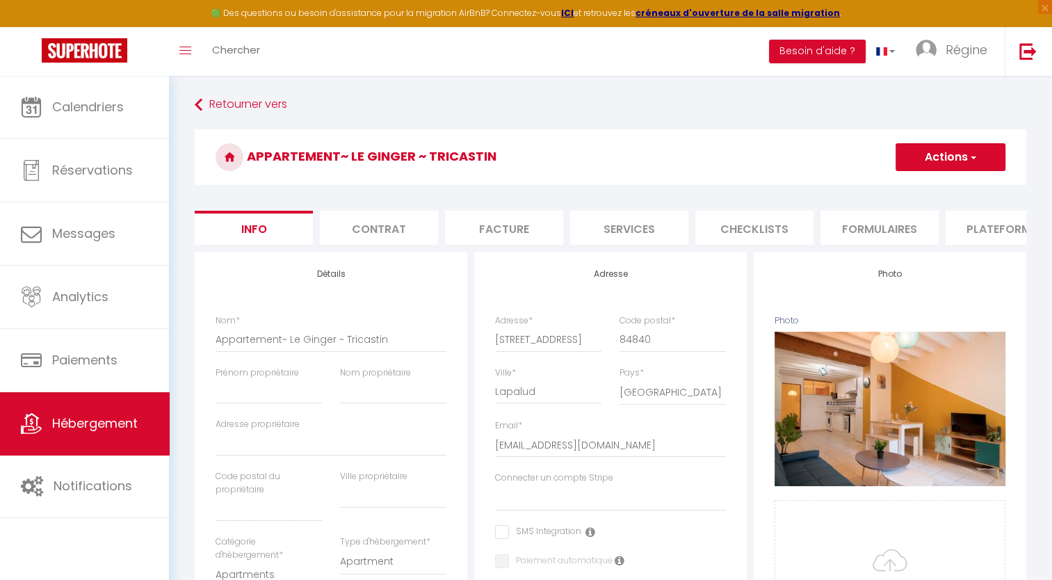
click at [974, 161] on span "button" at bounding box center [972, 157] width 9 height 14
click at [906, 188] on input "Enregistrer" at bounding box center [895, 188] width 51 height 14
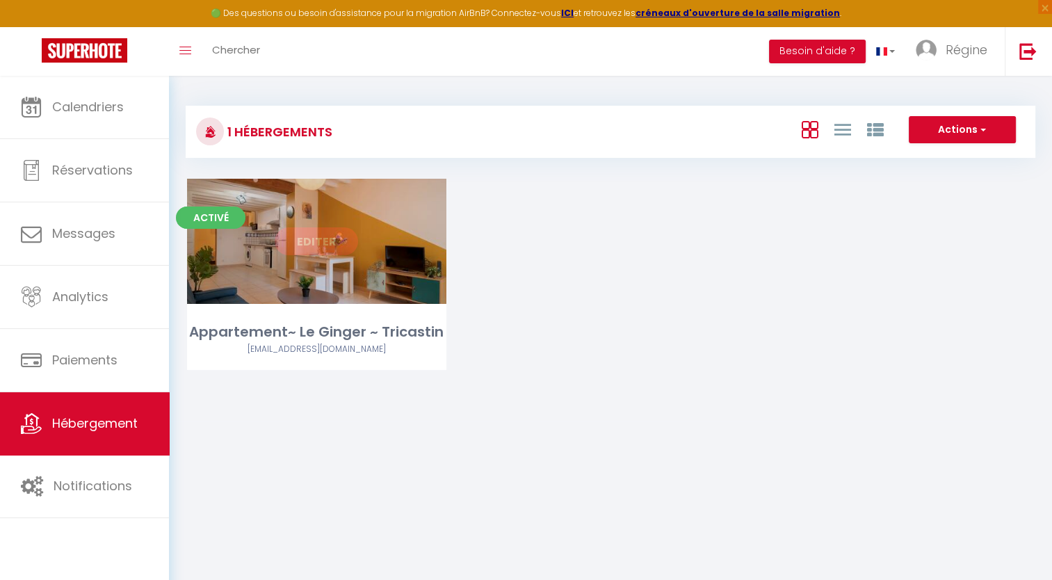
click at [318, 250] on link "Editer" at bounding box center [316, 241] width 83 height 28
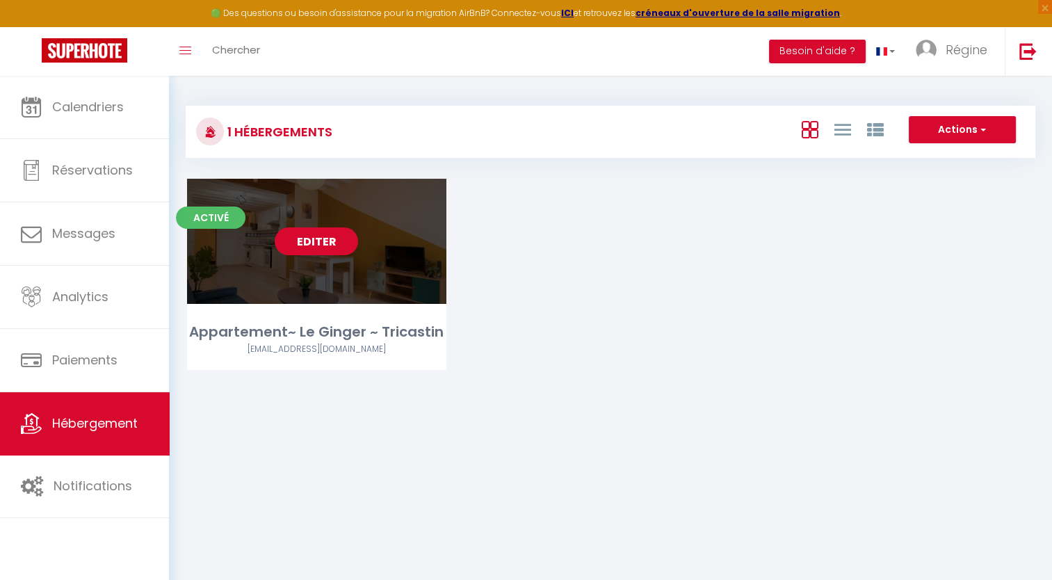
click at [318, 234] on link "Editer" at bounding box center [316, 241] width 83 height 28
select select "3"
select select "2"
select select "1"
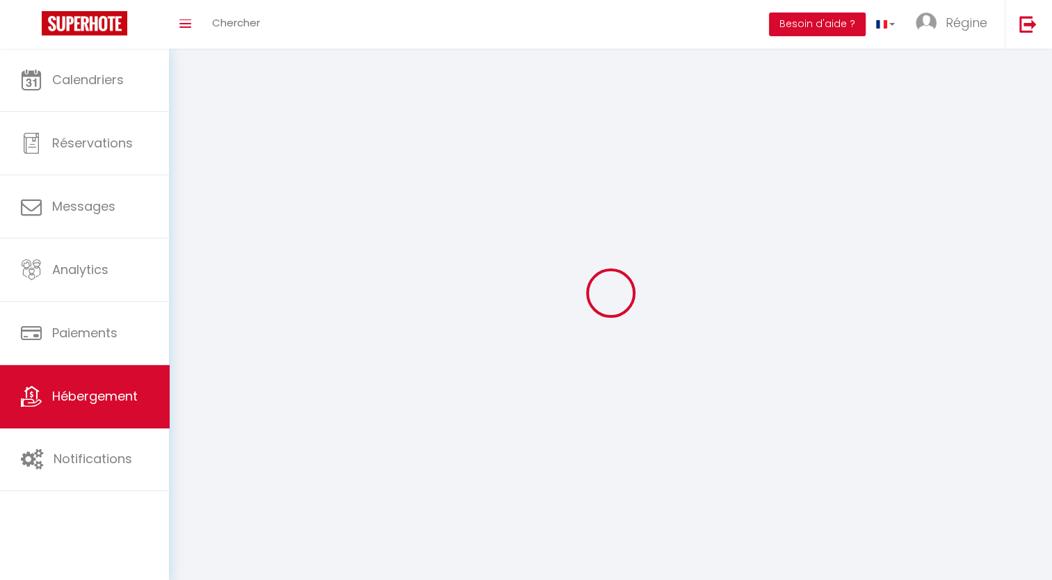
select select
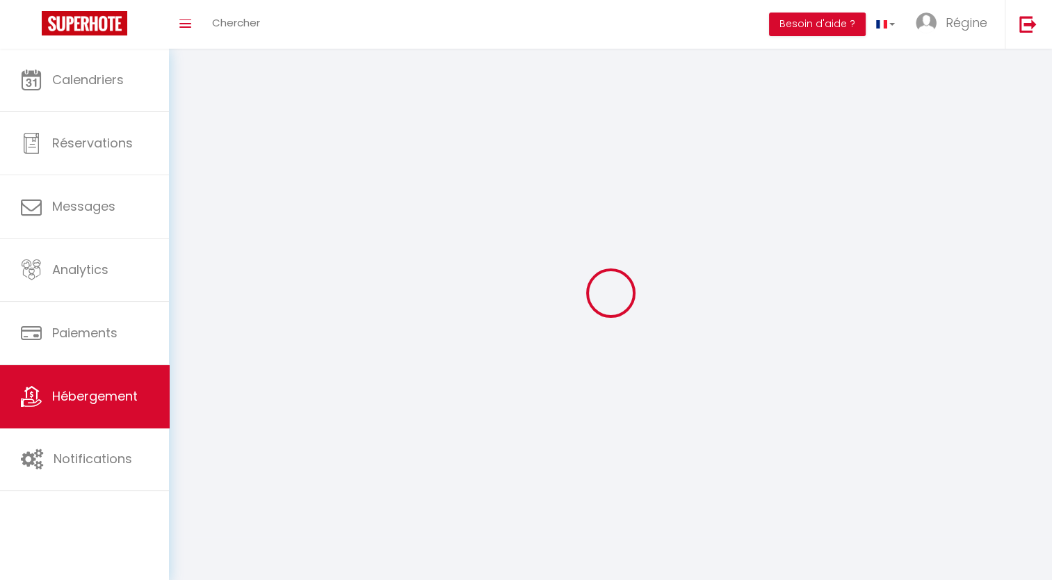
select select
checkbox input "false"
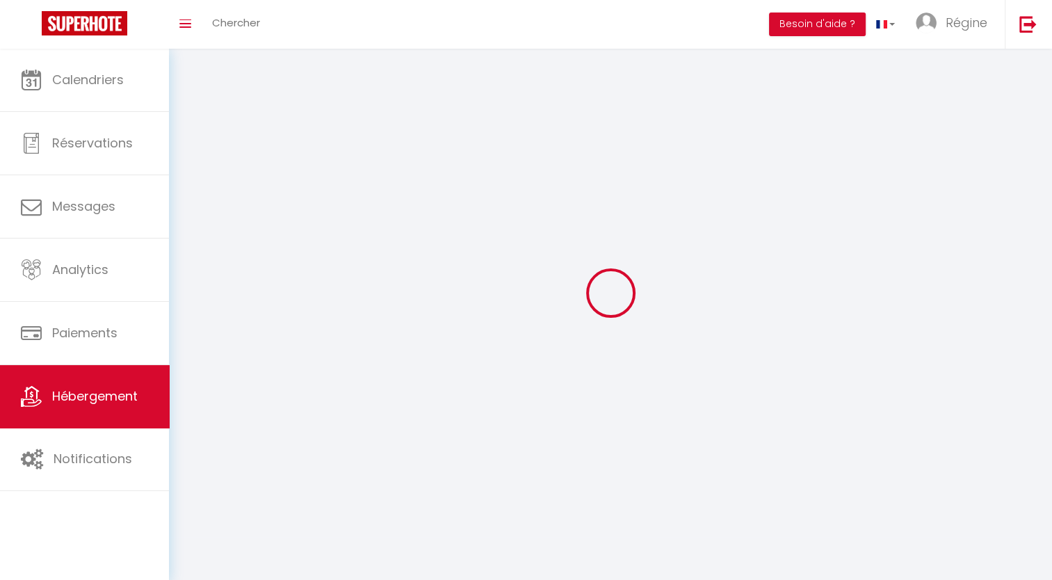
select select
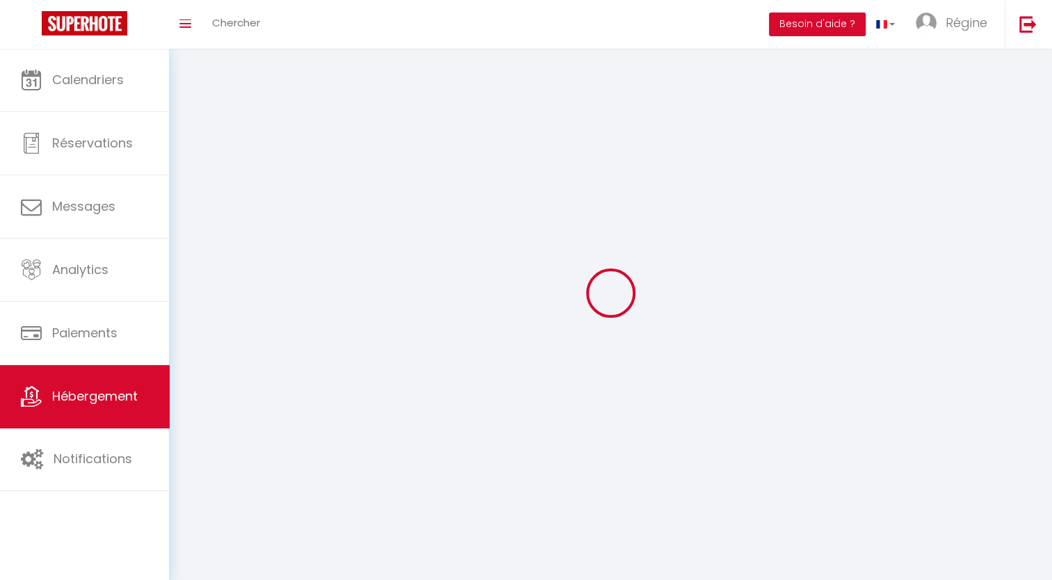
select select
checkbox input "false"
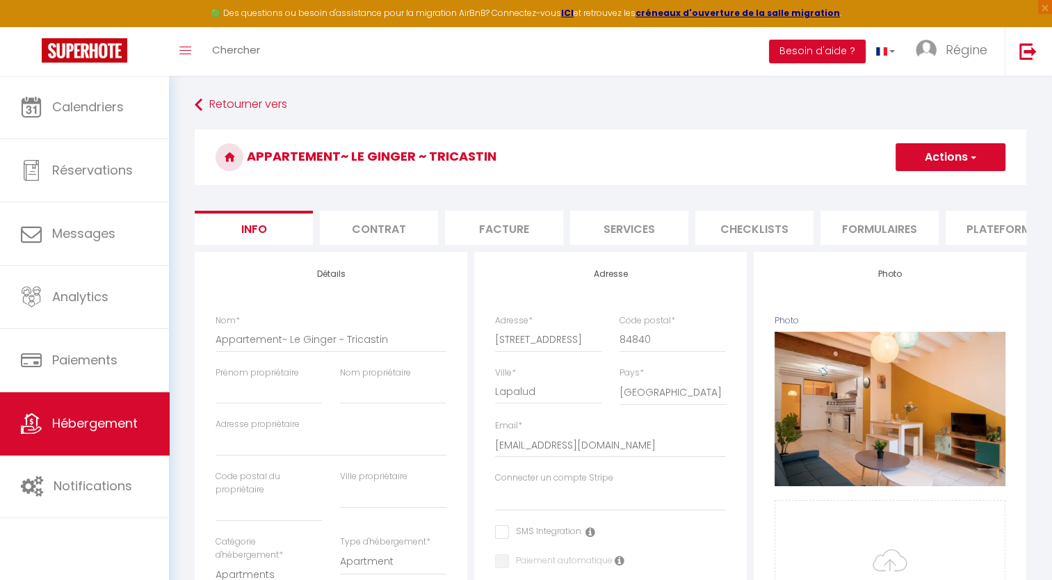
click at [612, 231] on li "Services" at bounding box center [629, 228] width 118 height 34
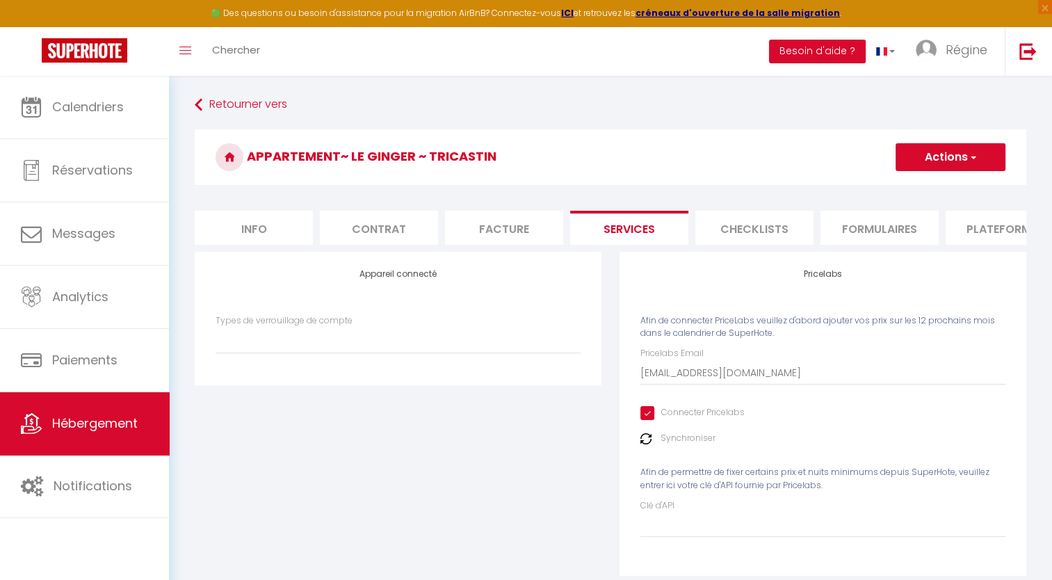
click at [276, 228] on li "Info" at bounding box center [254, 228] width 118 height 34
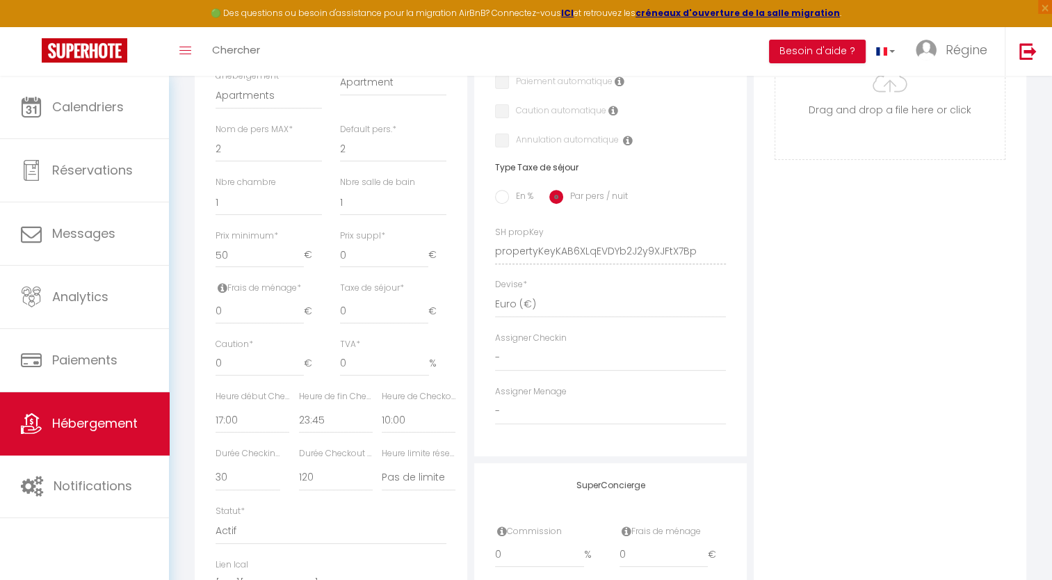
scroll to position [137, 0]
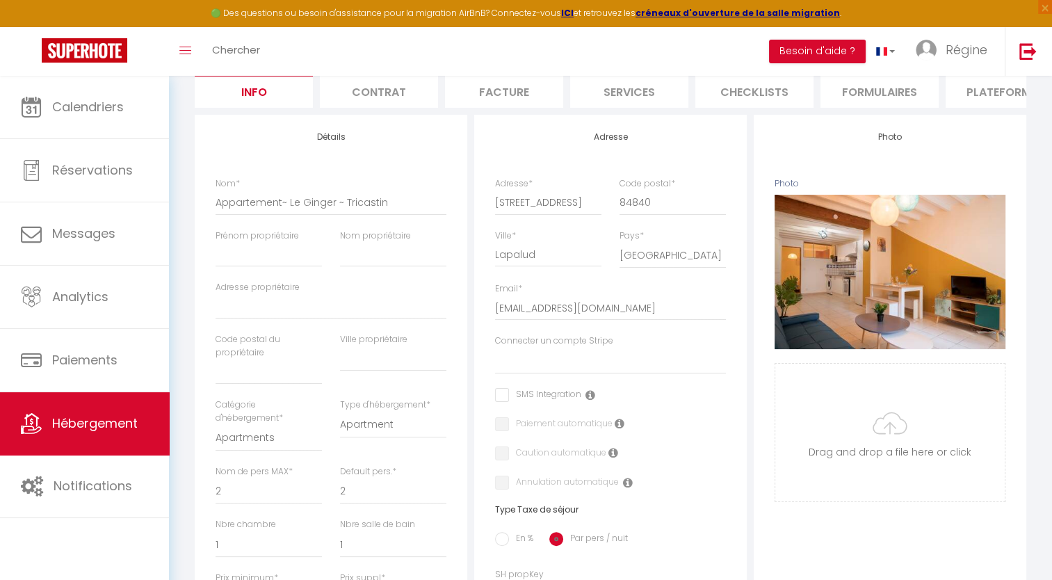
click at [600, 95] on li "Services" at bounding box center [629, 91] width 118 height 34
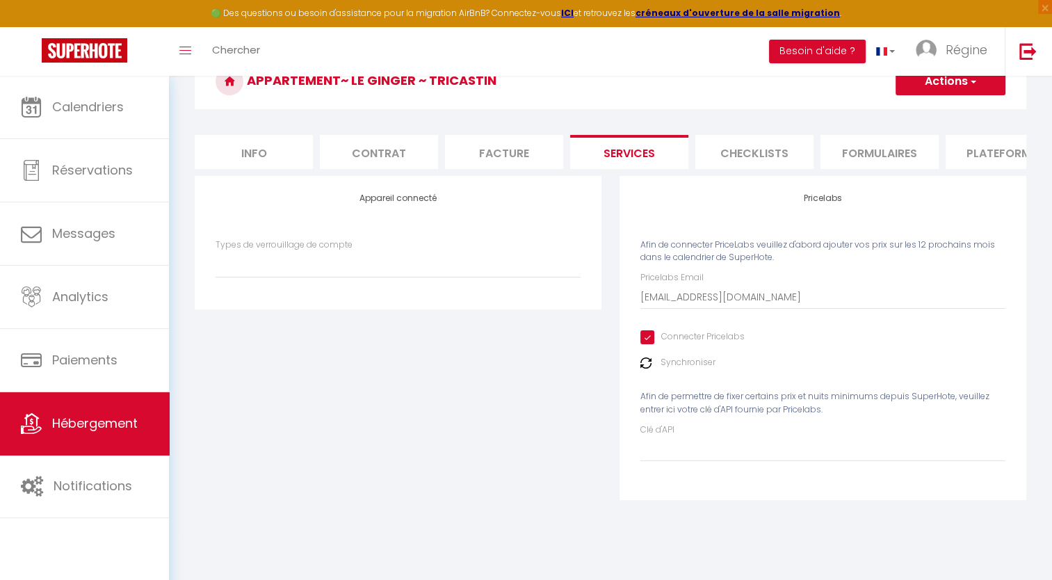
scroll to position [75, 0]
click at [645, 369] on img at bounding box center [645, 363] width 11 height 11
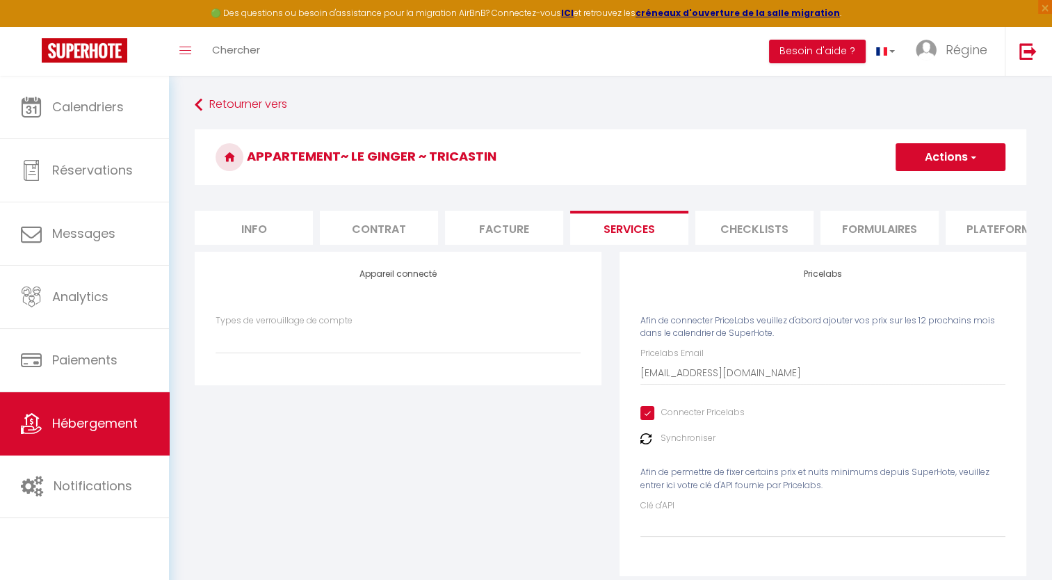
click at [646, 444] on img at bounding box center [645, 438] width 11 height 11
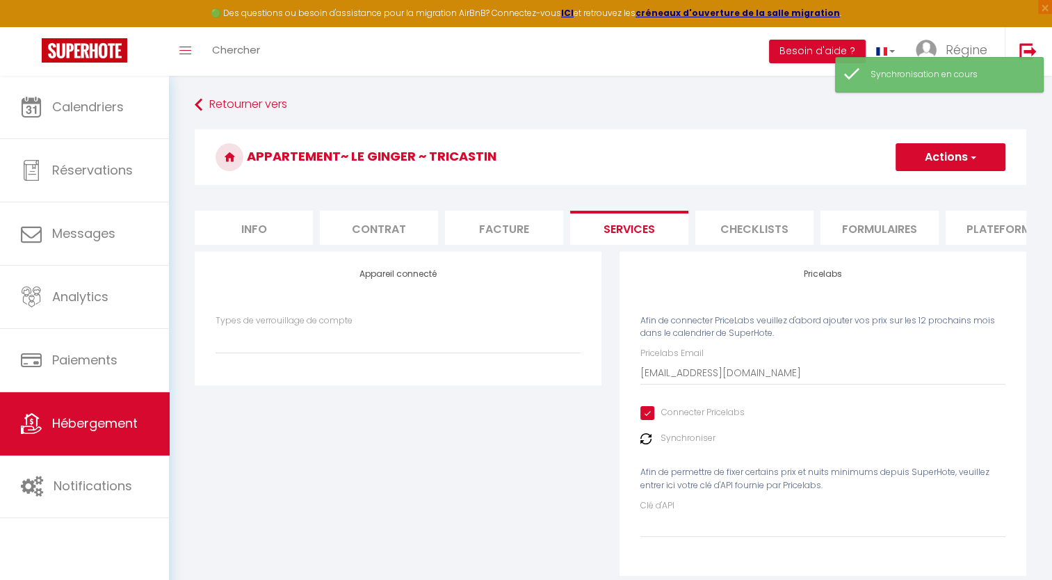
click at [972, 160] on span "button" at bounding box center [972, 157] width 9 height 14
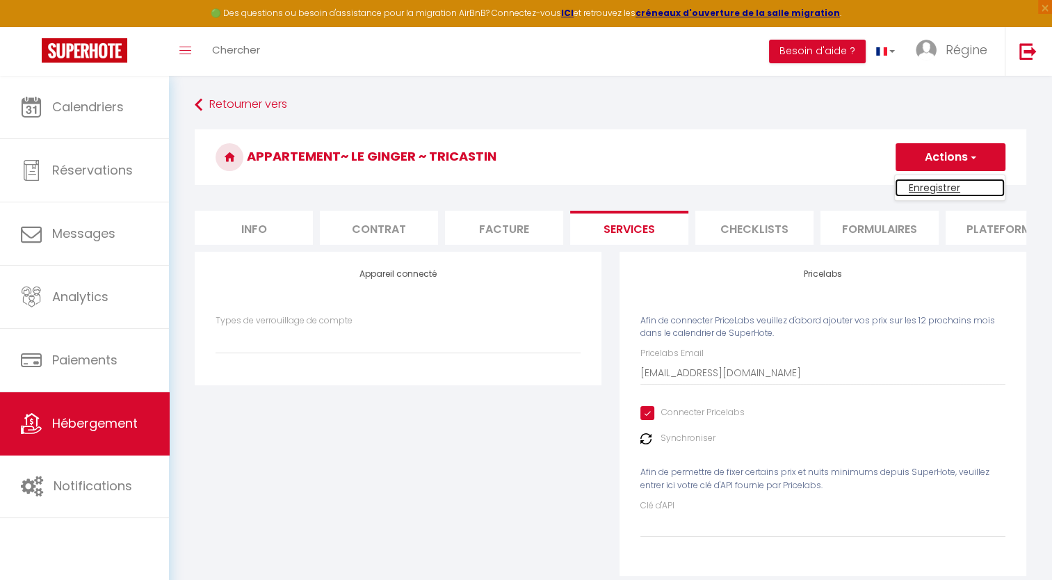
click at [952, 190] on link "Enregistrer" at bounding box center [950, 188] width 110 height 18
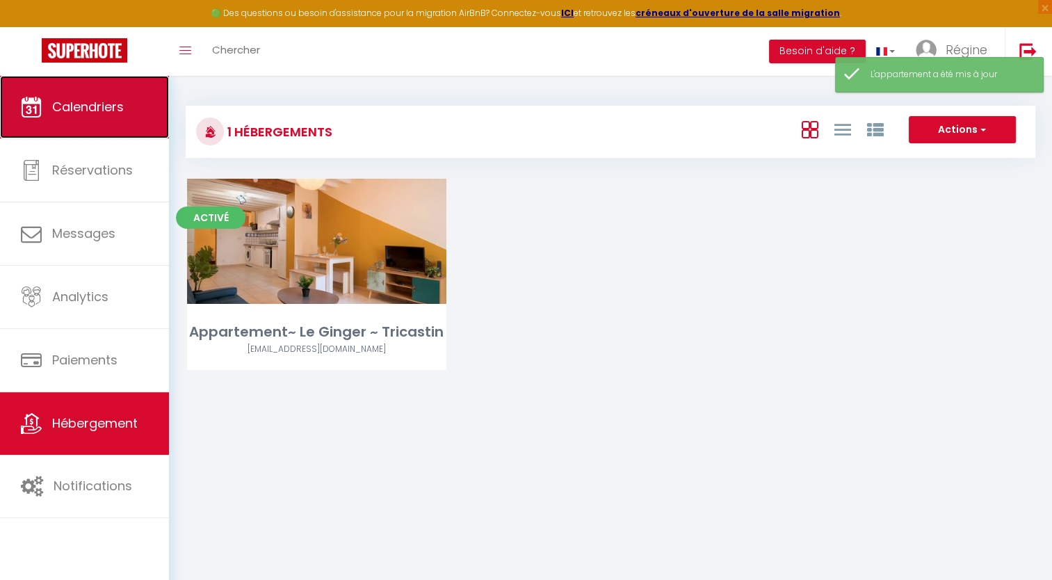
click at [116, 106] on span "Calendriers" at bounding box center [88, 106] width 72 height 17
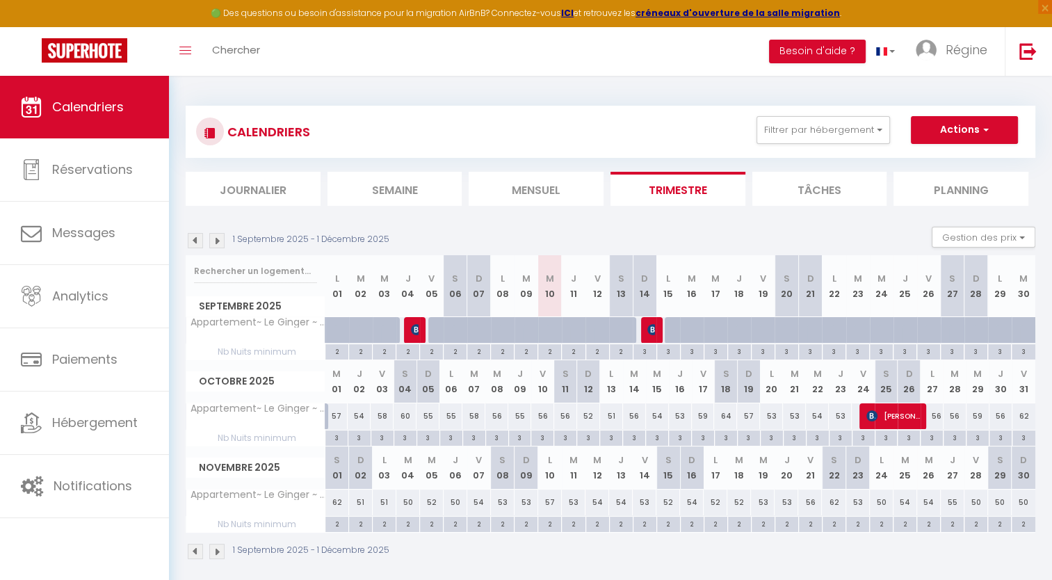
click at [550, 189] on li "Mensuel" at bounding box center [535, 189] width 135 height 34
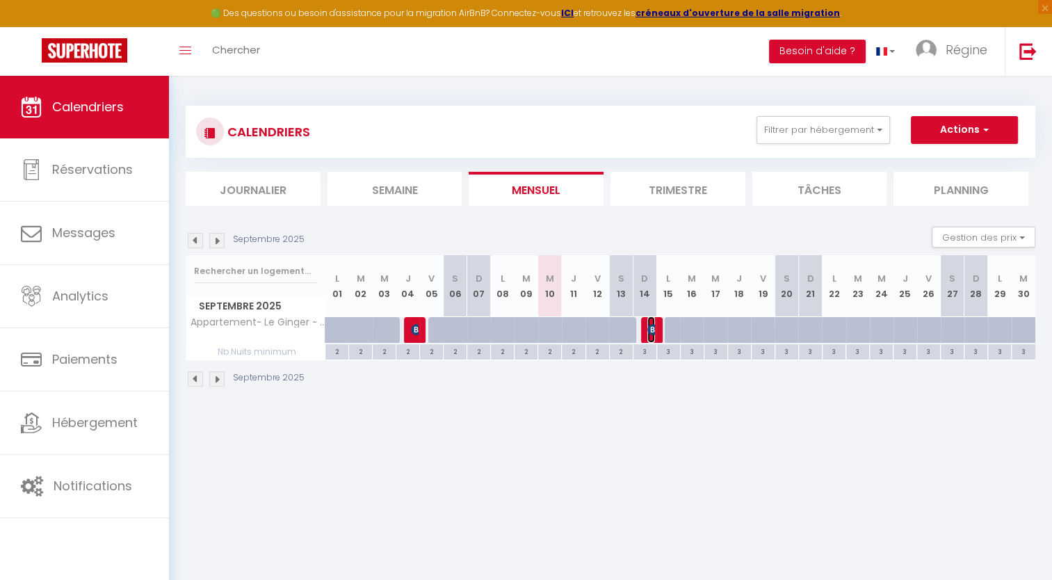
click at [651, 329] on img at bounding box center [652, 329] width 11 height 11
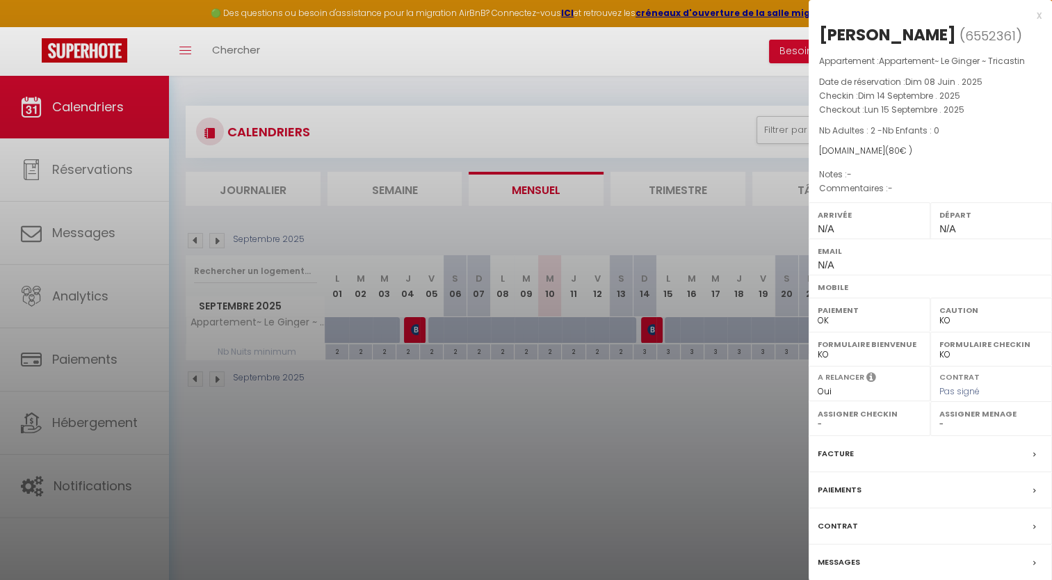
click at [1042, 15] on div "x JOSE ANDRES ROSA MARROQUIN ( 6552361 ) Appartement : Appartement~ Le Ginger ~…" at bounding box center [929, 317] width 243 height 635
click at [1034, 13] on div "x" at bounding box center [924, 15] width 233 height 17
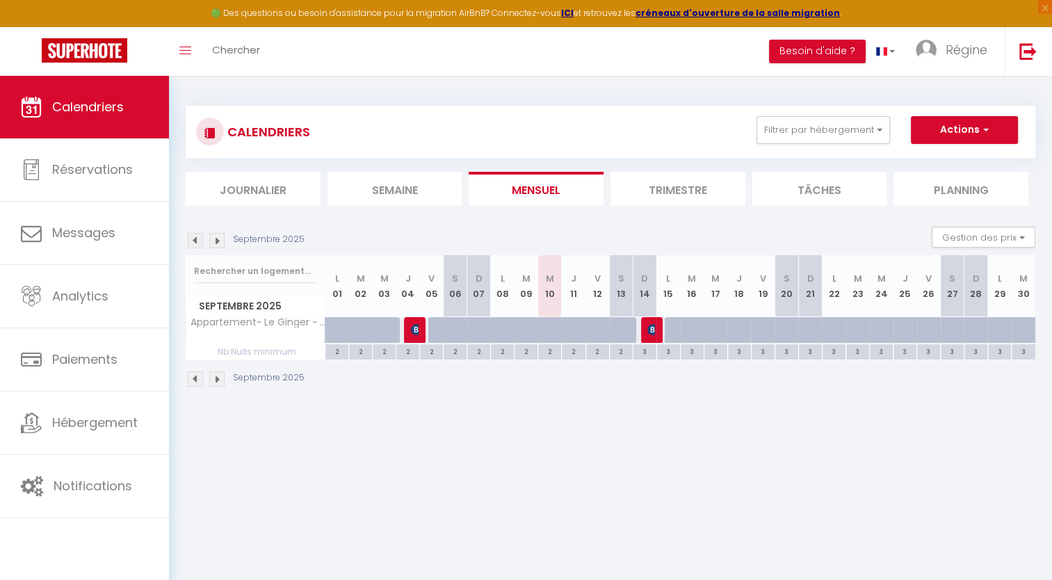
click at [673, 350] on div "3" at bounding box center [668, 350] width 23 height 13
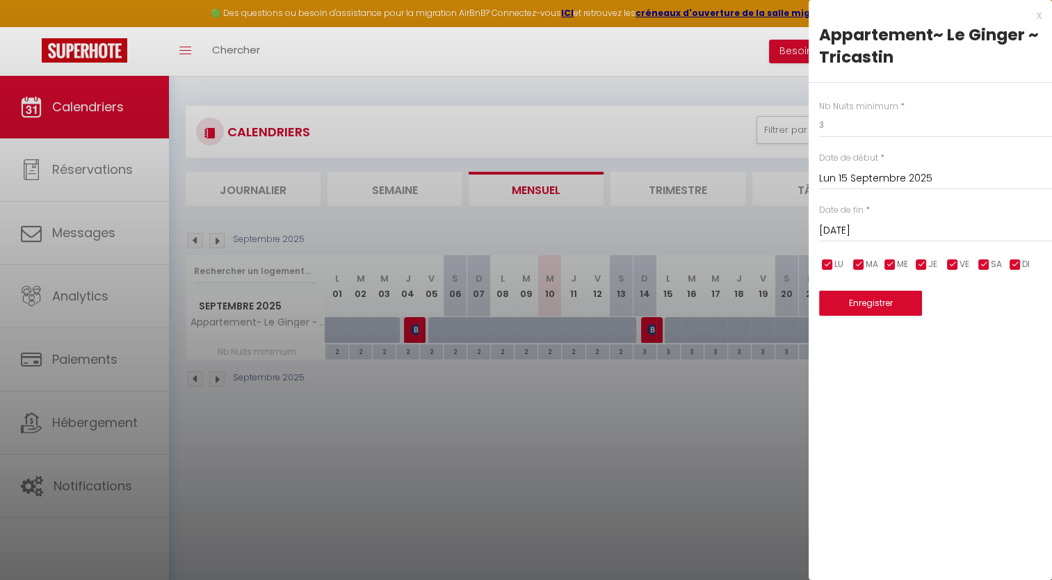
click at [1036, 16] on div "x" at bounding box center [924, 15] width 233 height 17
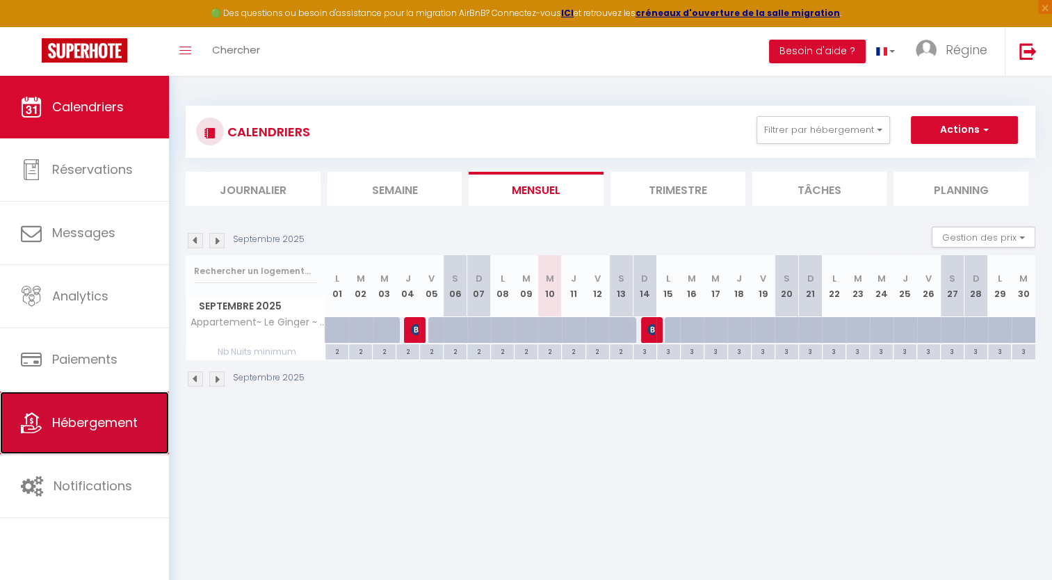
click at [94, 406] on link "Hébergement" at bounding box center [84, 422] width 169 height 63
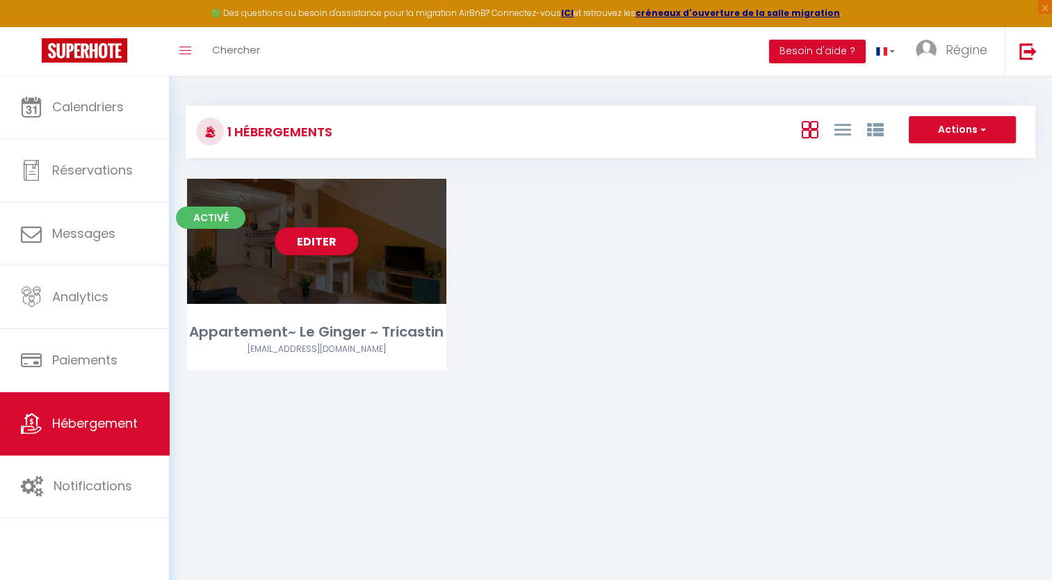
click at [306, 253] on link "Editer" at bounding box center [316, 241] width 83 height 28
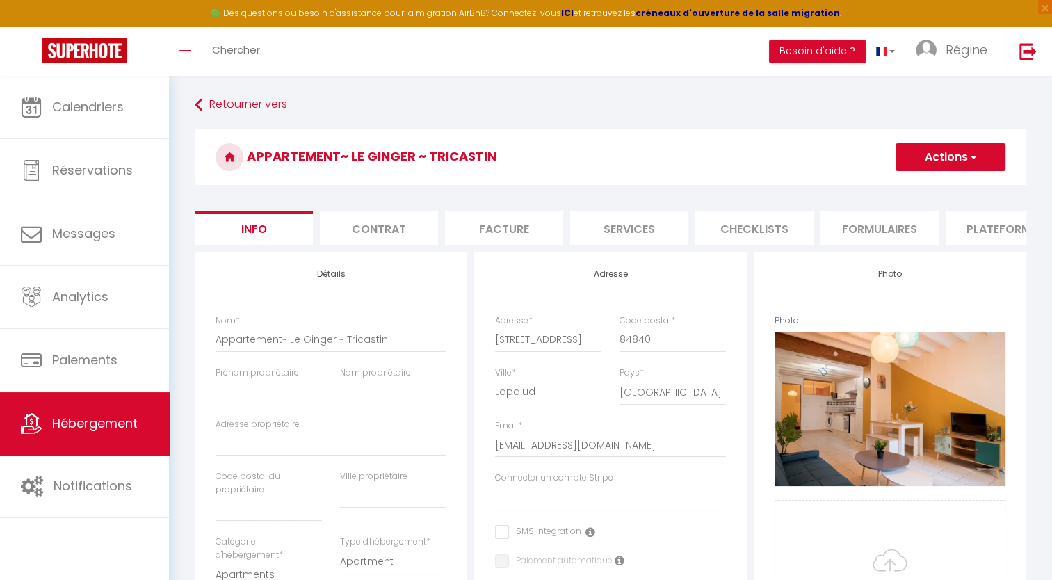
click at [623, 229] on li "Services" at bounding box center [629, 228] width 118 height 34
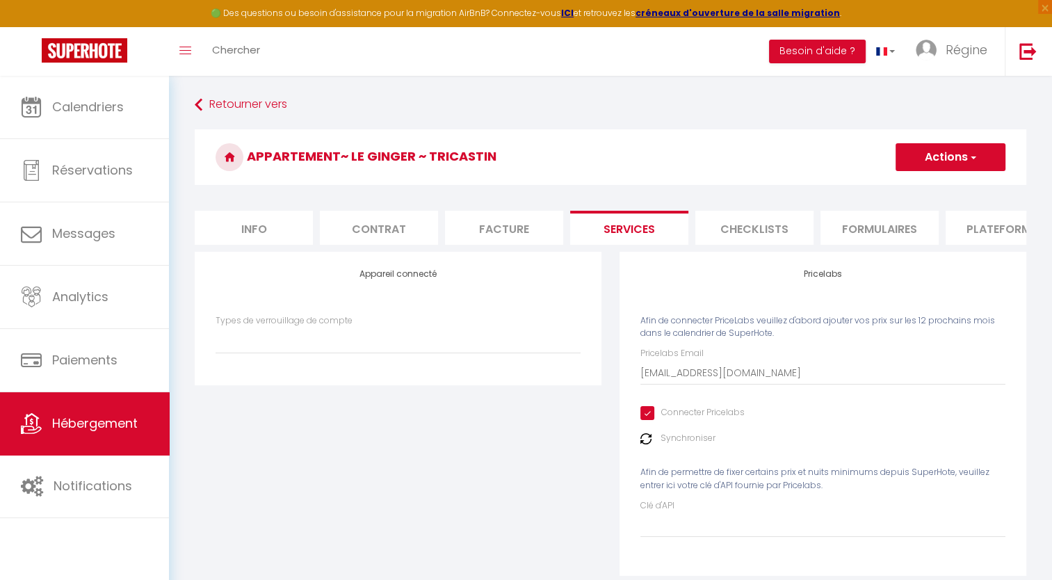
click at [647, 444] on img at bounding box center [645, 438] width 11 height 11
click at [645, 444] on img at bounding box center [645, 438] width 11 height 11
click at [974, 159] on span "button" at bounding box center [972, 157] width 9 height 14
click at [958, 181] on link "Enregistrer" at bounding box center [950, 188] width 110 height 18
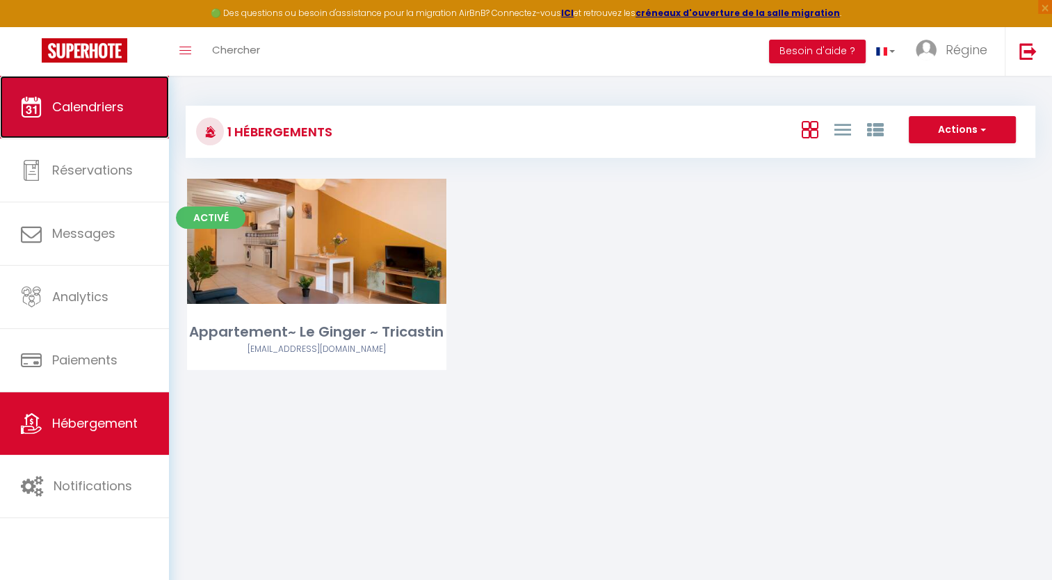
click at [109, 106] on span "Calendriers" at bounding box center [88, 106] width 72 height 17
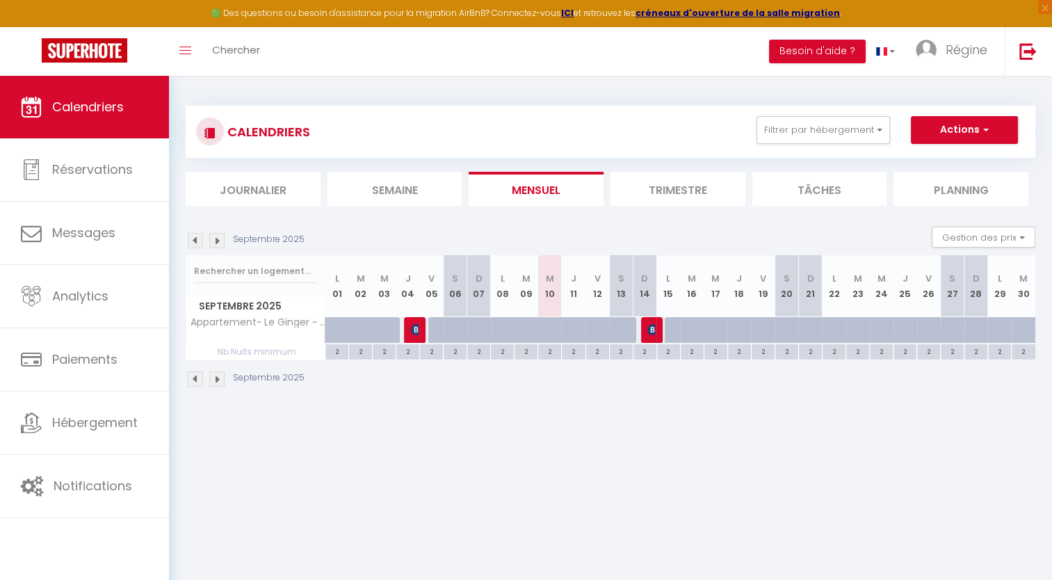
click at [217, 236] on img at bounding box center [216, 240] width 15 height 15
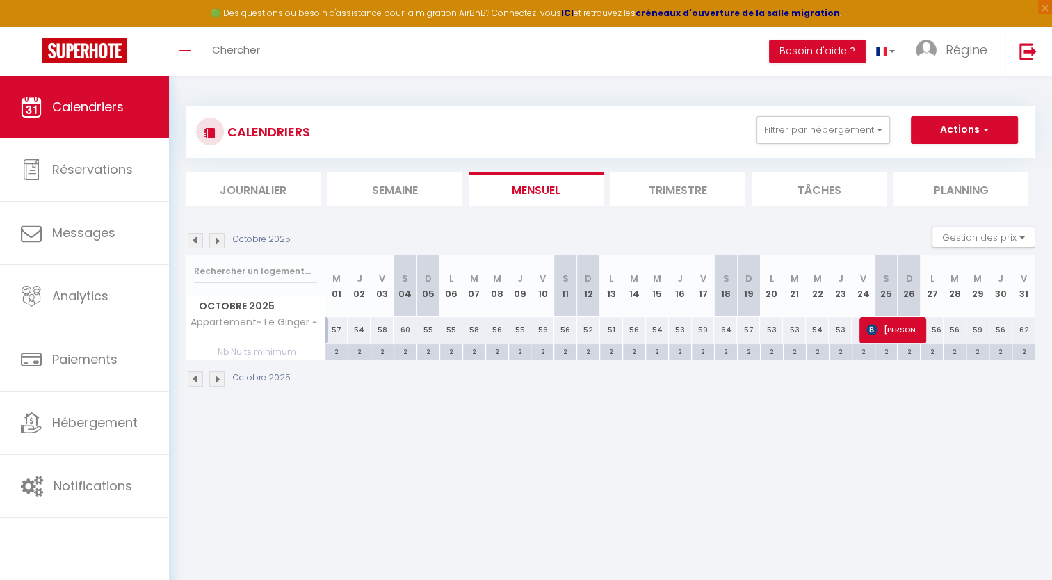
click at [217, 236] on img at bounding box center [216, 240] width 15 height 15
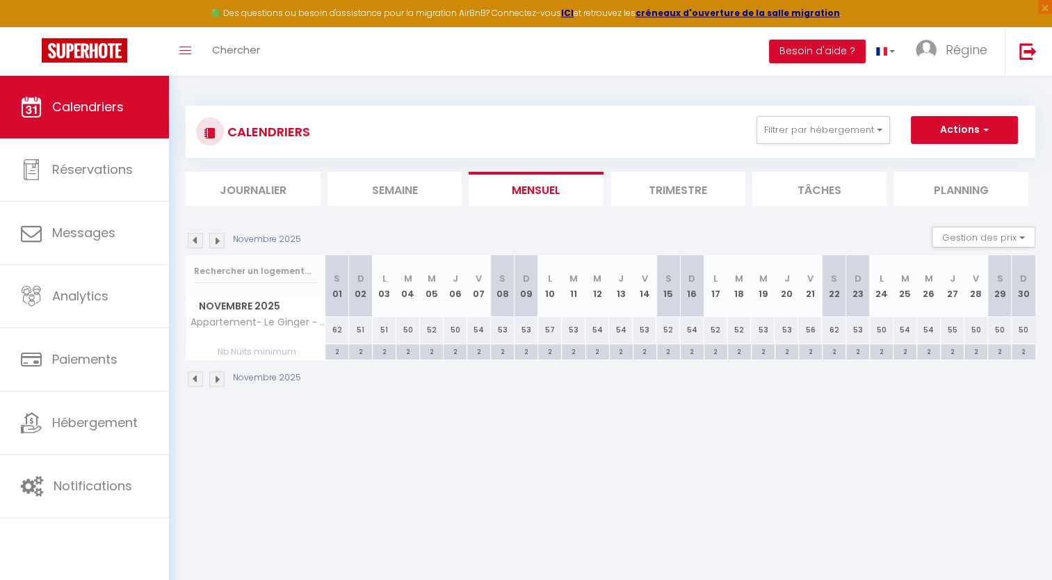
click at [217, 236] on img at bounding box center [216, 240] width 15 height 15
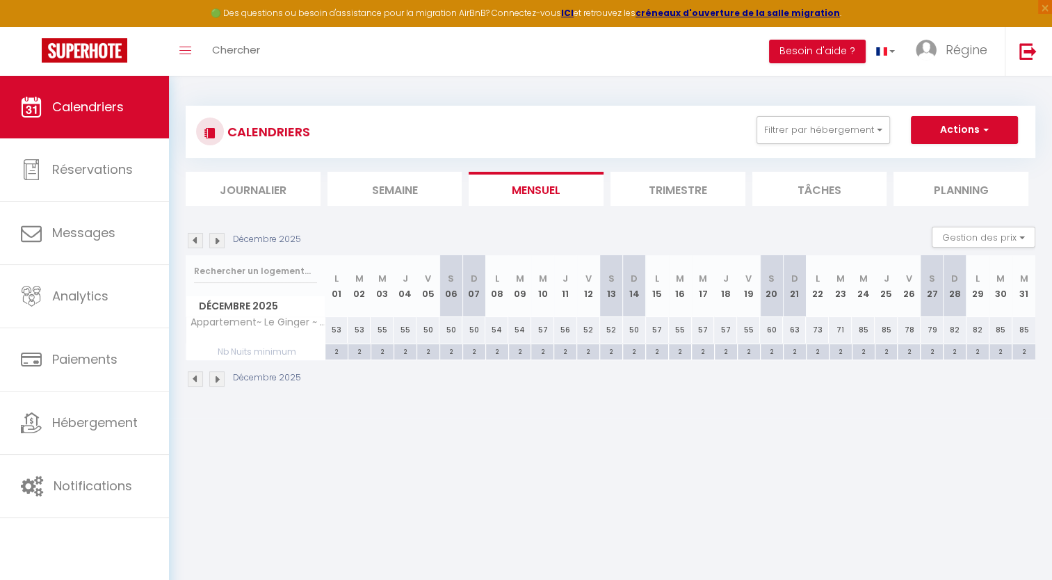
click at [217, 236] on img at bounding box center [216, 240] width 15 height 15
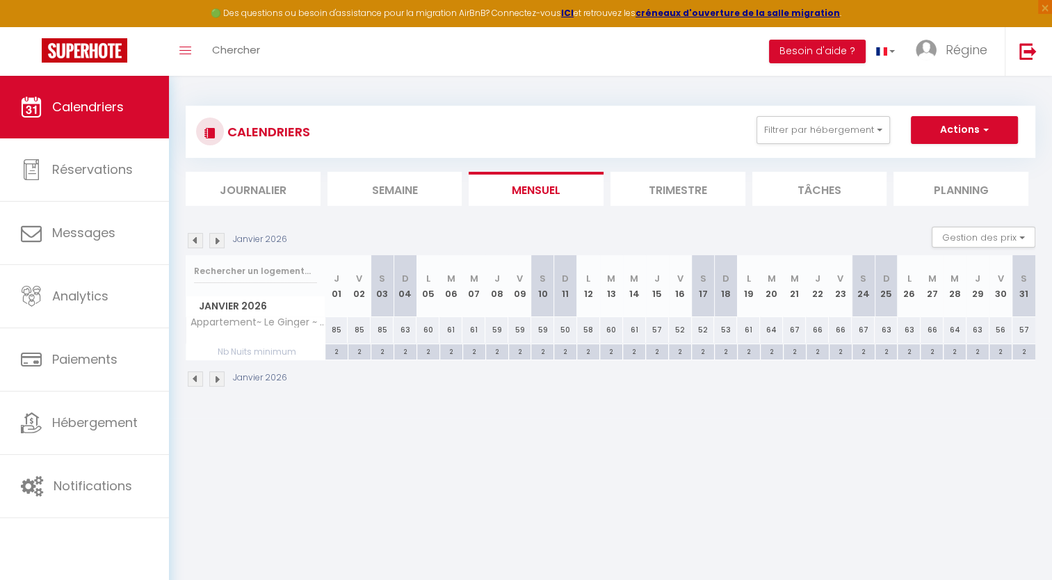
click at [217, 236] on img at bounding box center [216, 240] width 15 height 15
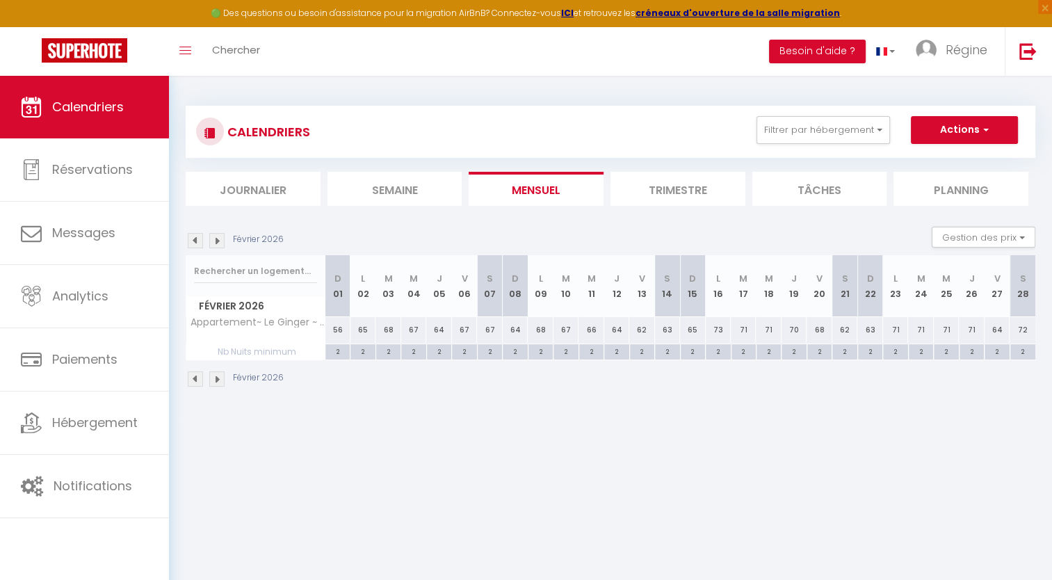
click at [217, 236] on img at bounding box center [216, 240] width 15 height 15
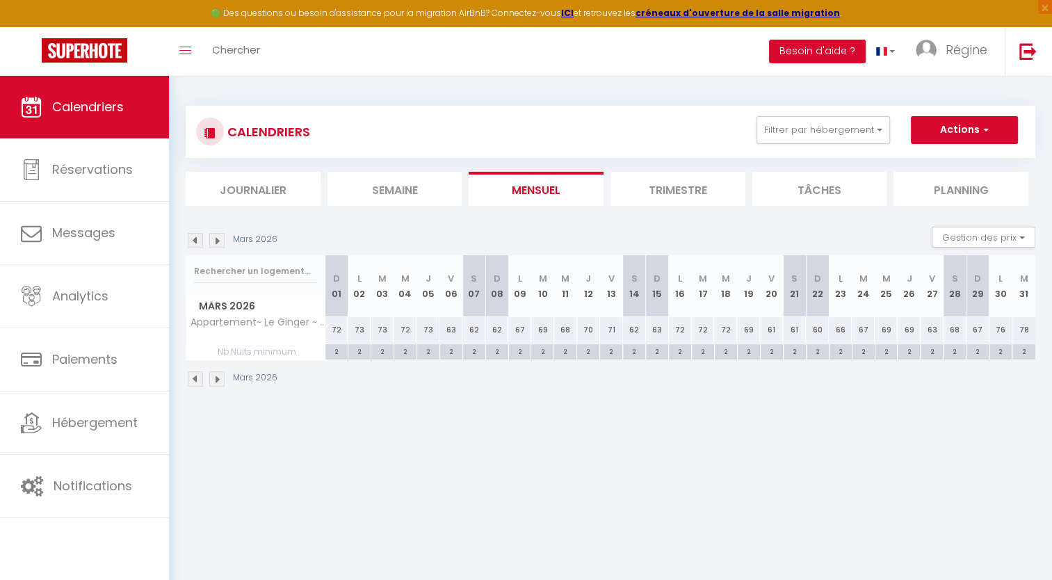
click at [217, 236] on img at bounding box center [216, 240] width 15 height 15
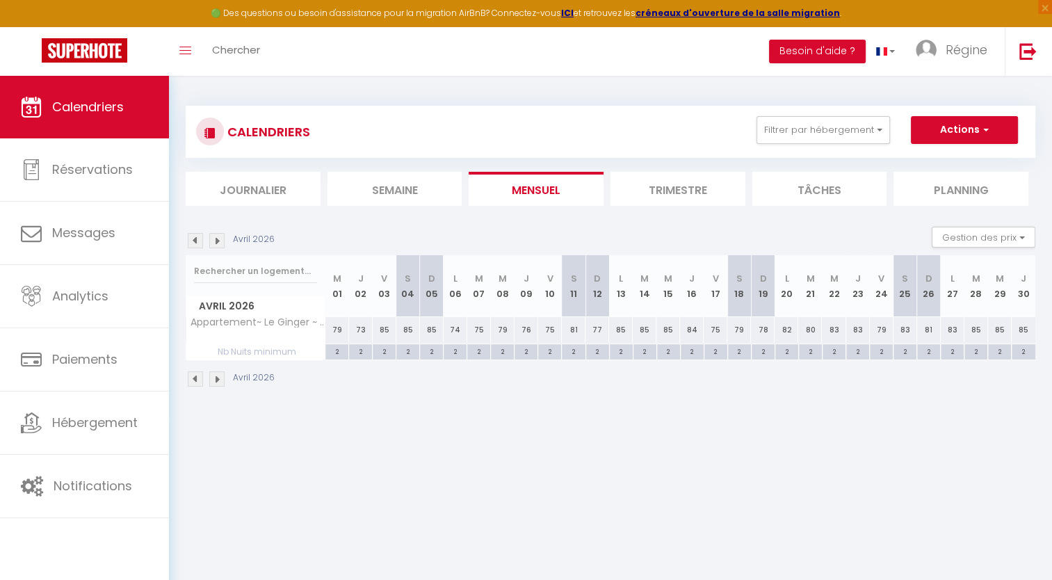
click at [217, 236] on img at bounding box center [216, 240] width 15 height 15
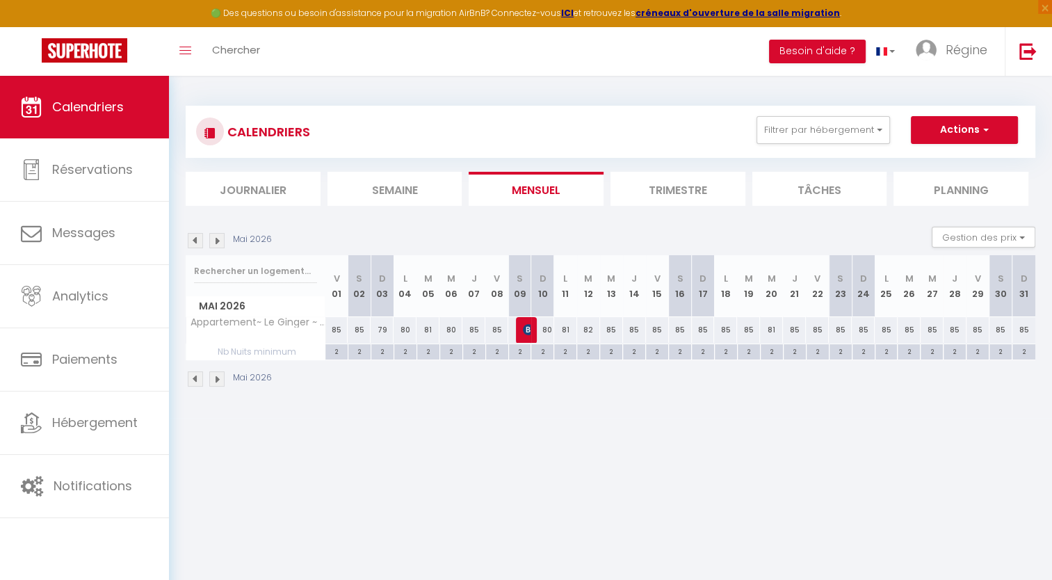
click at [359, 350] on div "2" at bounding box center [359, 350] width 22 height 13
type input "2"
type input "[PERSON_NAME] 02 Mai 2026"
type input "Dim 03 Mai 2026"
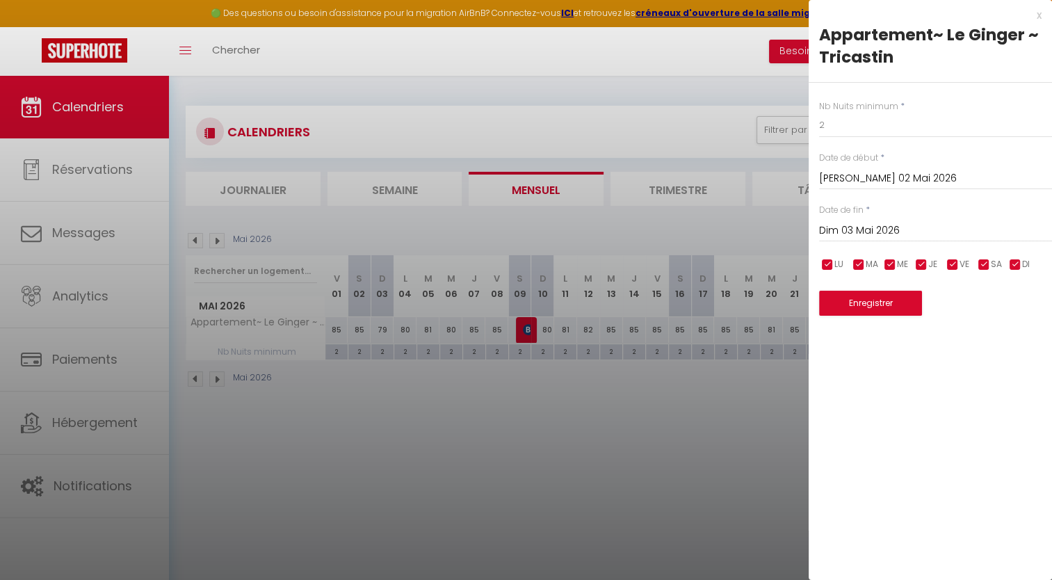
click at [1039, 17] on div "x" at bounding box center [924, 15] width 233 height 17
